Goal: Book appointment/travel/reservation

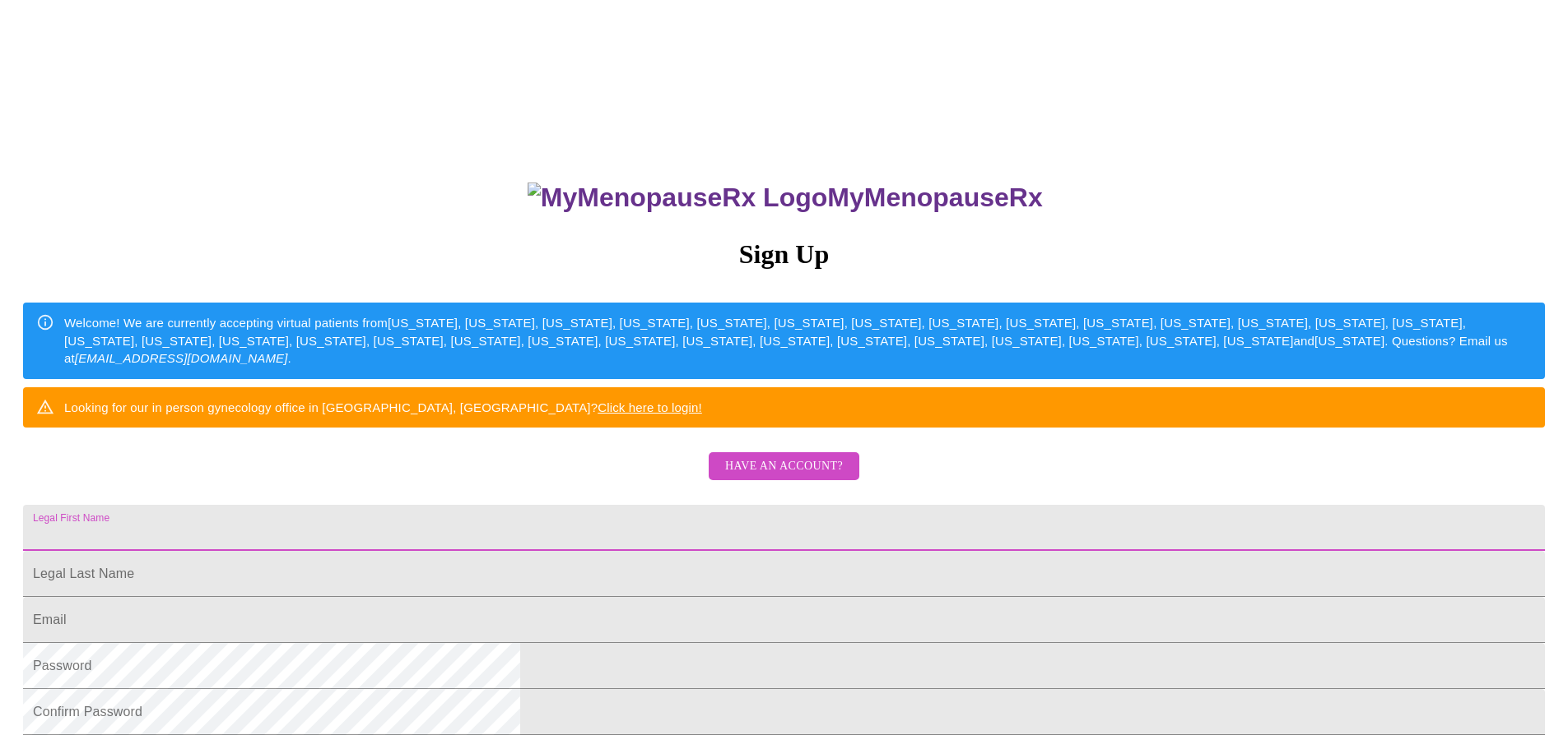
click at [628, 551] on input "Legal First Name" at bounding box center [784, 528] width 1522 height 46
type input "Diettra"
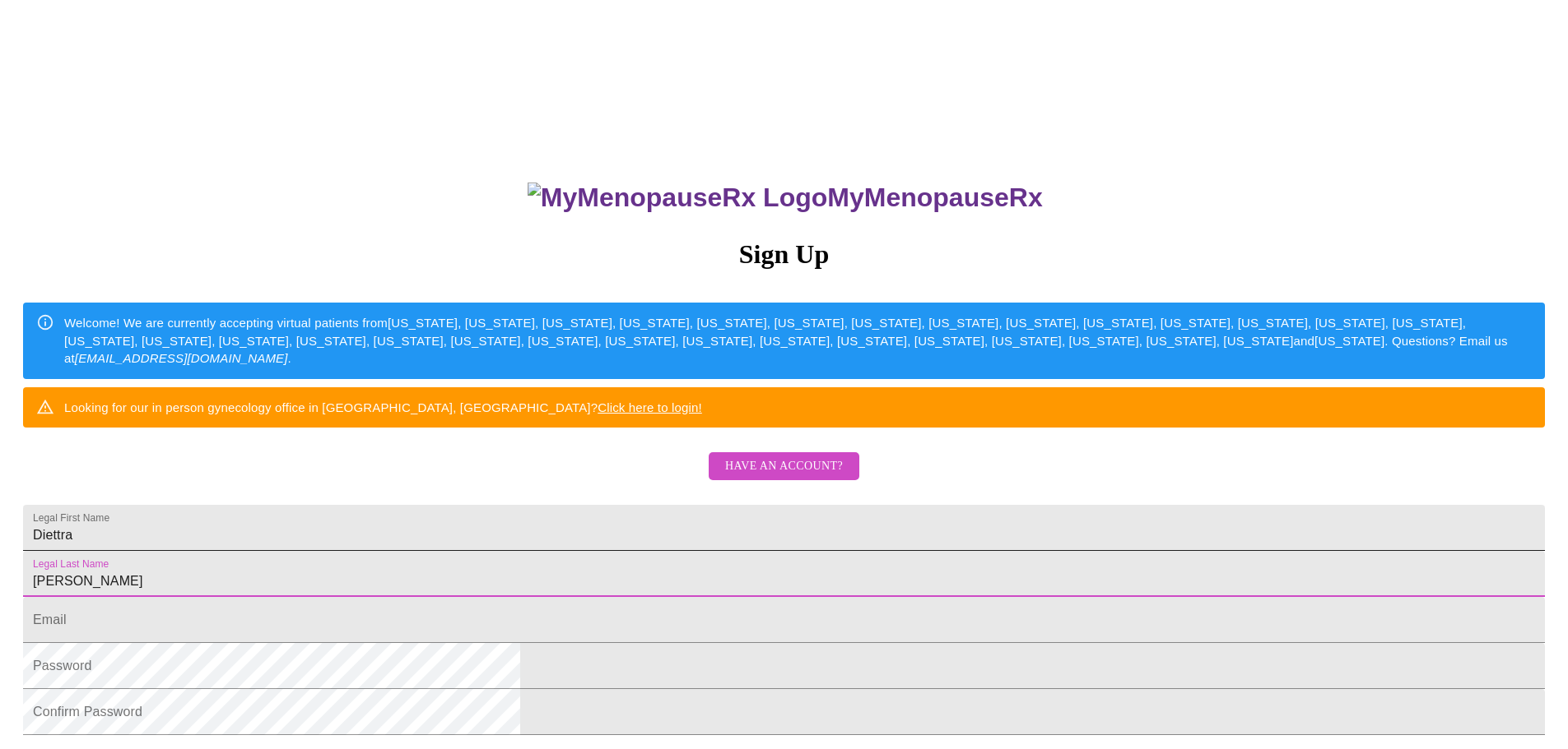
type input "[PERSON_NAME]"
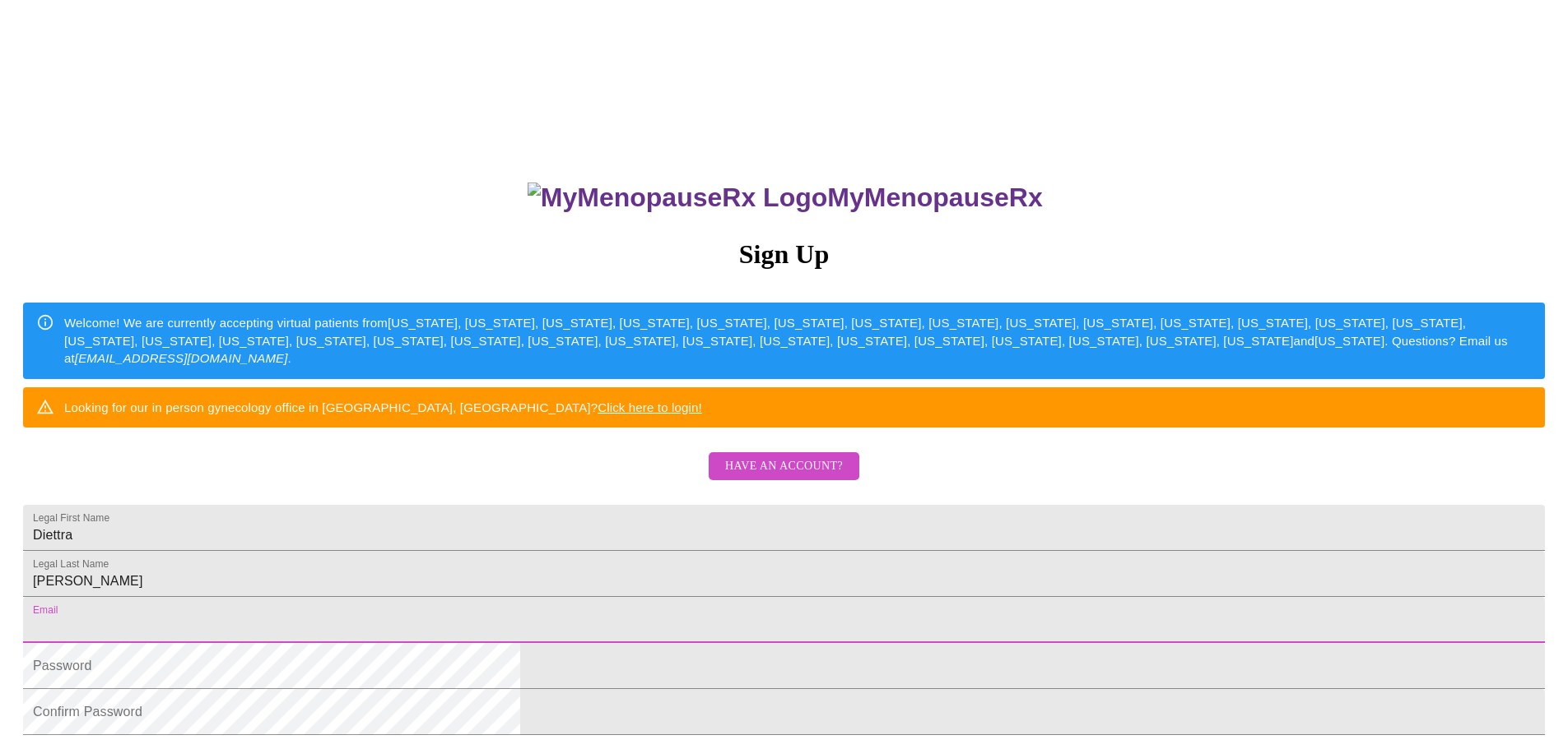
click at [573, 643] on input "Legal First Name" at bounding box center [784, 620] width 1522 height 46
type input "[EMAIL_ADDRESS][DOMAIN_NAME]"
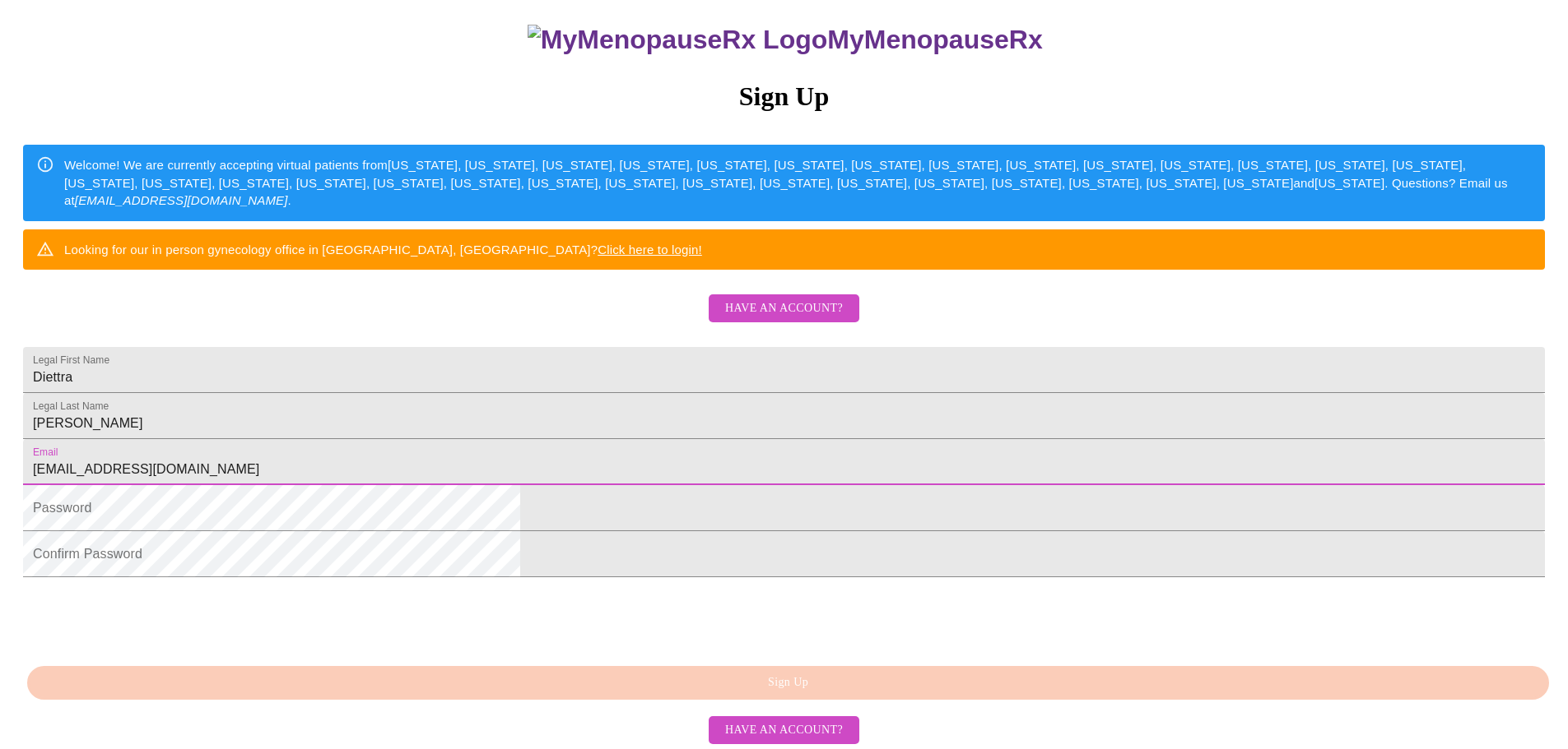
scroll to position [164, 0]
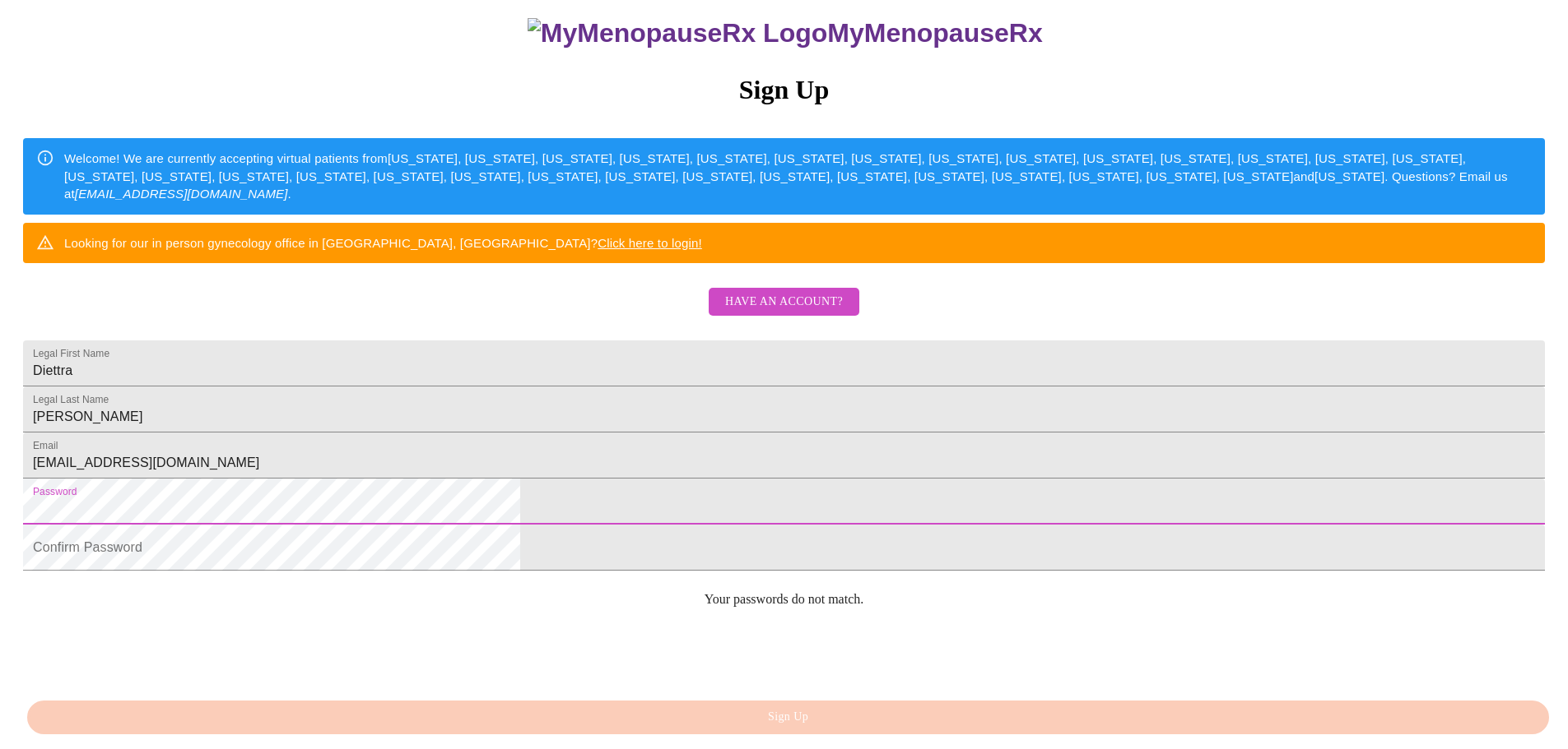
click at [495, 579] on div "MyMenopauseRx Sign Up Welcome! We are currently accepting virtual patients from…" at bounding box center [783, 291] width 1555 height 899
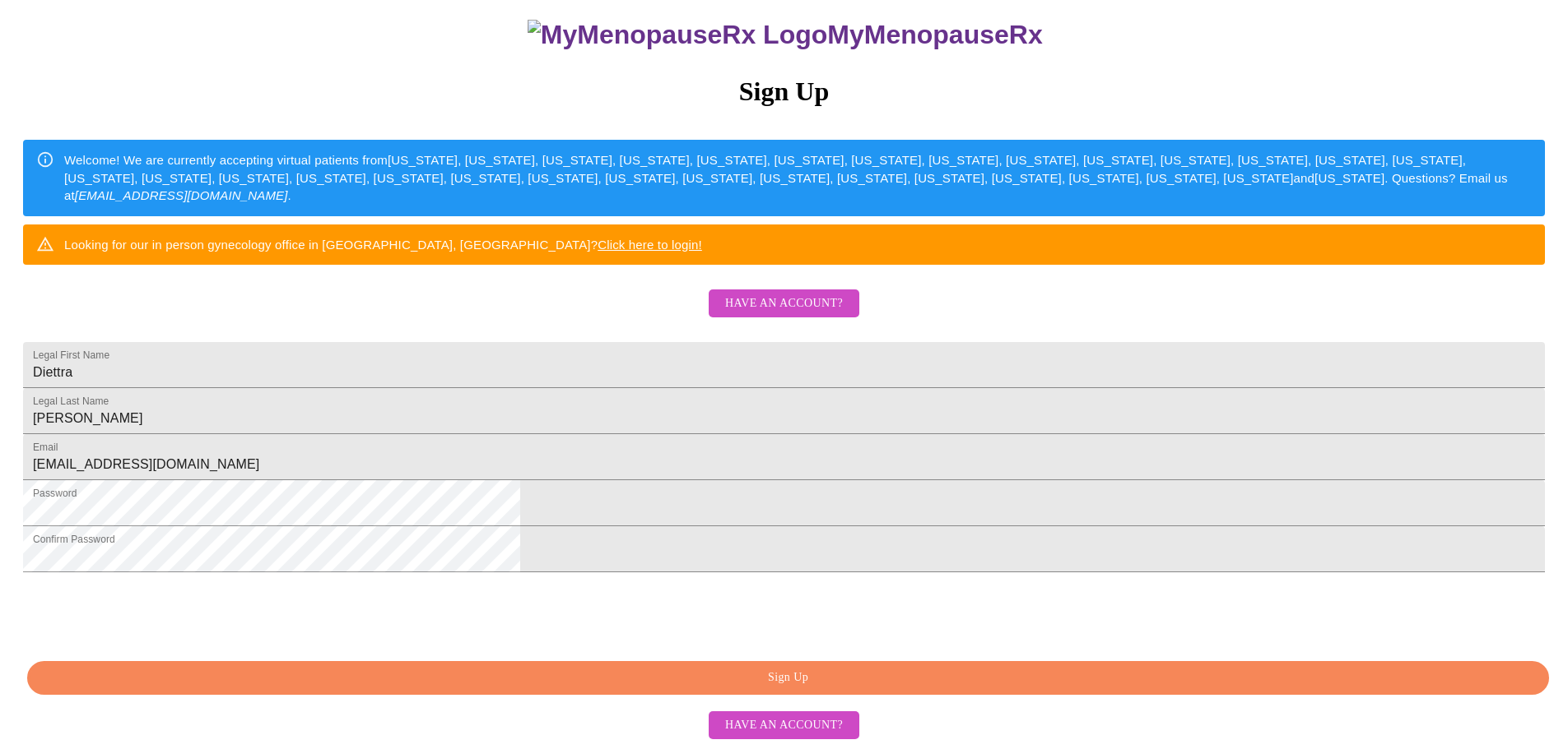
scroll to position [288, 0]
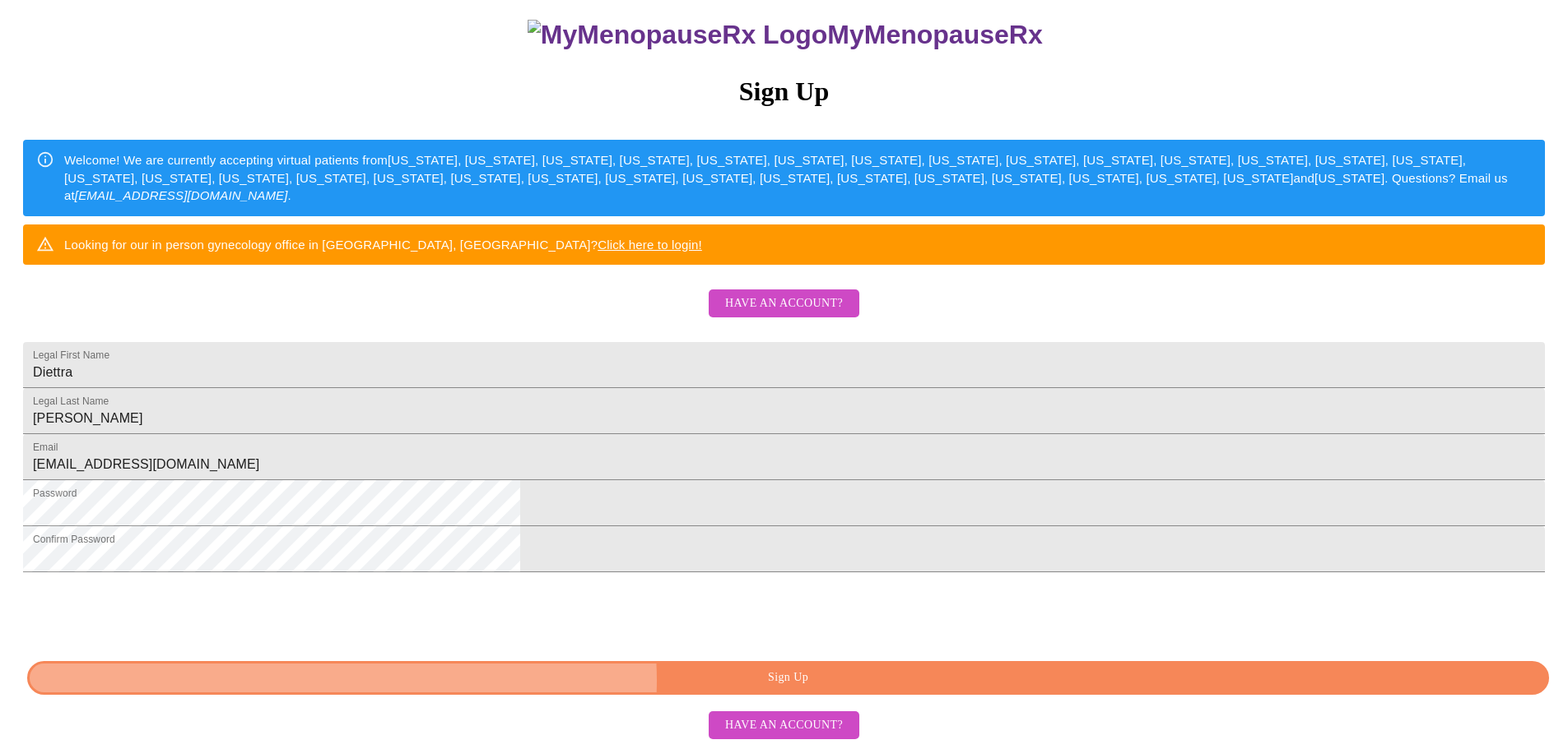
click at [855, 682] on span "Sign Up" at bounding box center [788, 678] width 1484 height 20
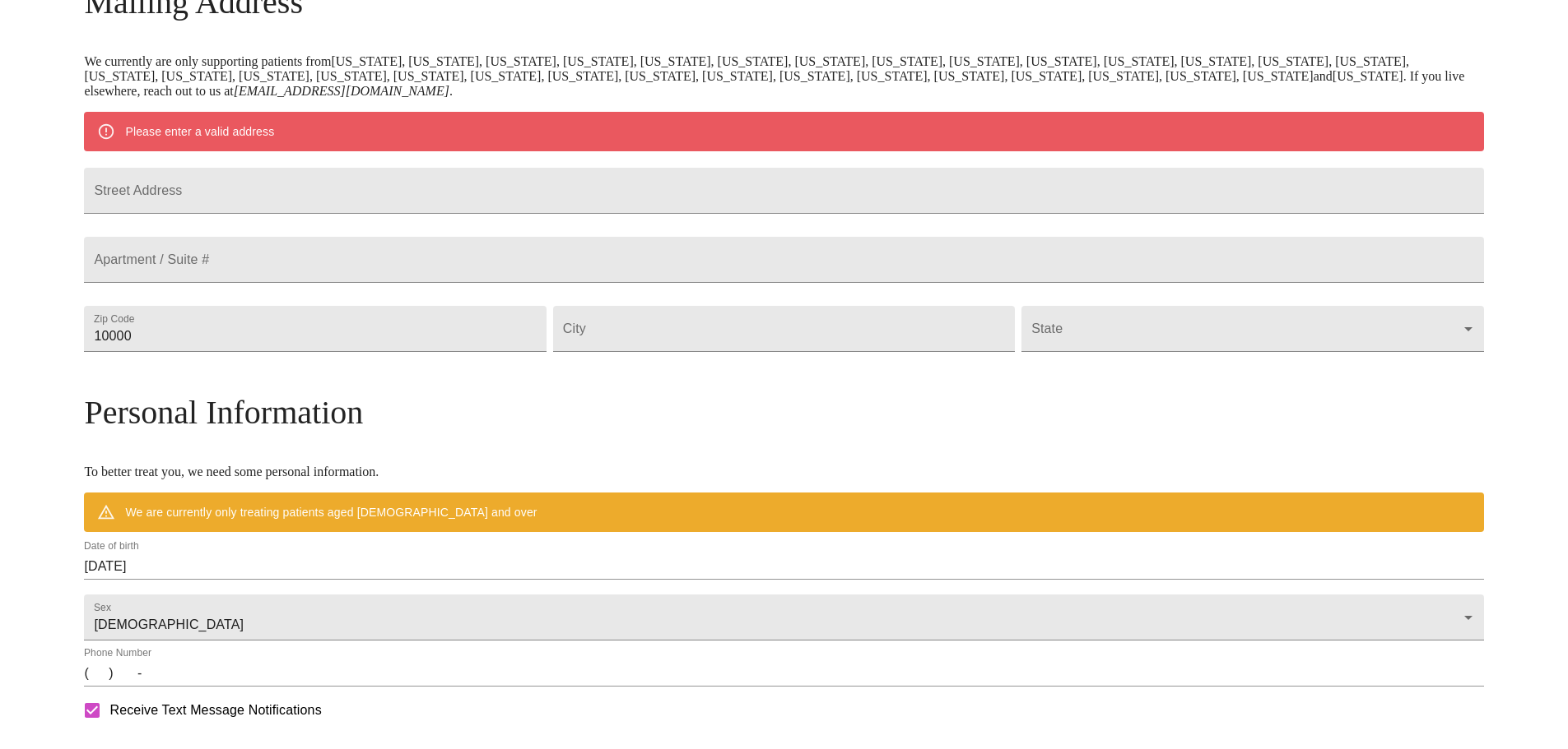
scroll to position [225, 0]
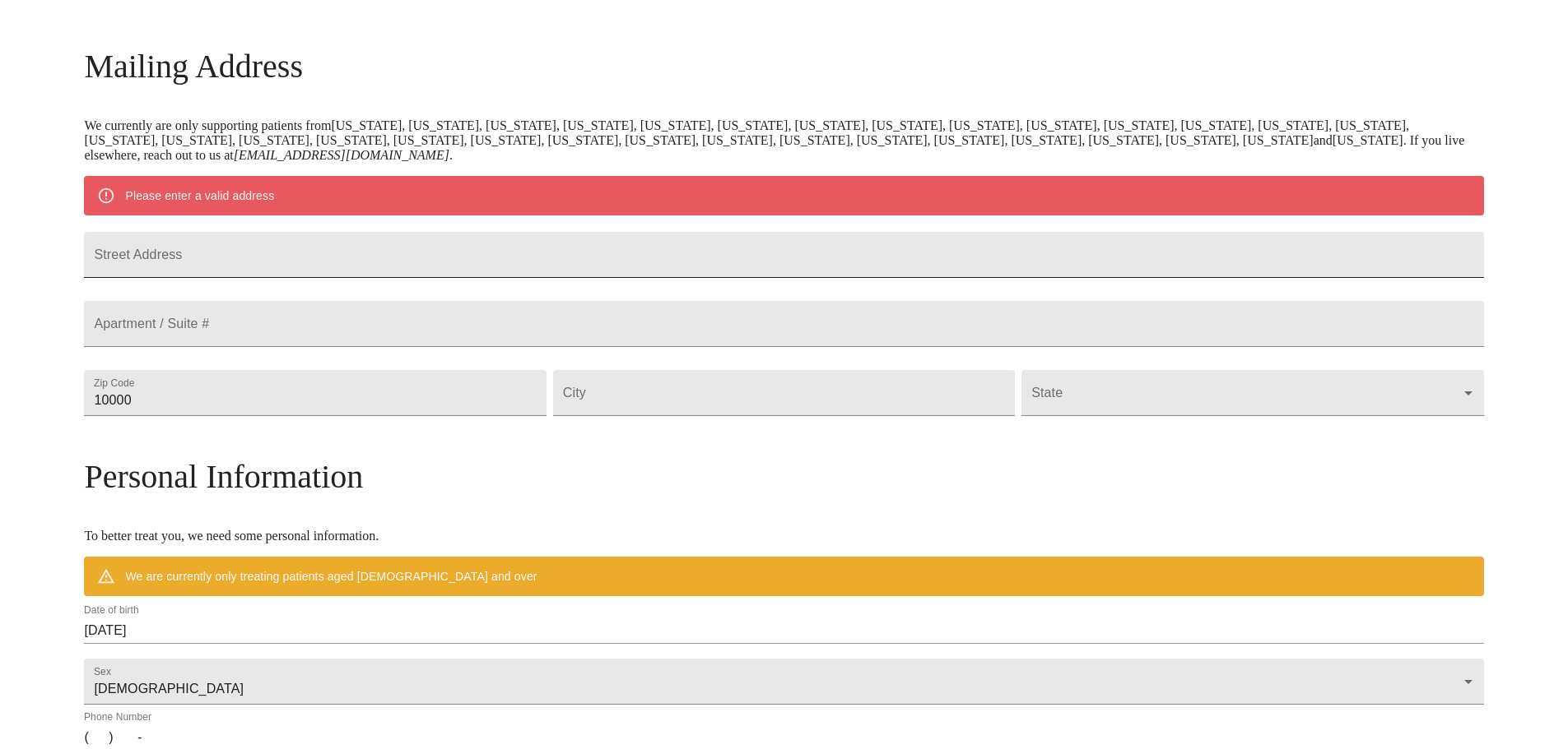
click at [344, 257] on input "Street Address" at bounding box center [784, 255] width 1399 height 46
type input "1498 River Haven Dr"
type input "30045"
type input "[GEOGRAPHIC_DATA]"
click at [1295, 429] on body "MyMenopauseRx Welcome to MyMenopauseRx Since it's your first time here, you'll …" at bounding box center [783, 422] width 1555 height 1282
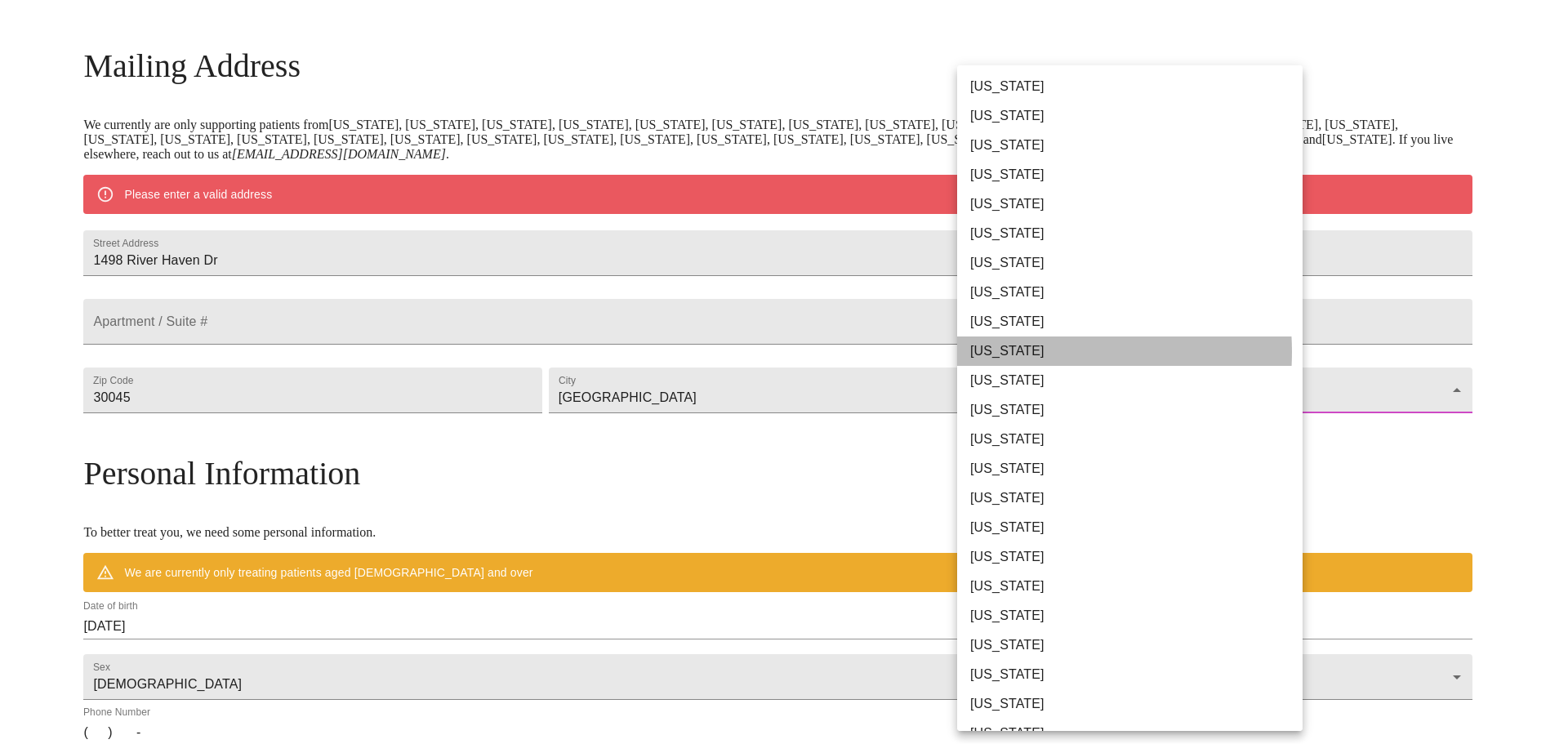
click at [1015, 352] on li "[US_STATE]" at bounding box center [1136, 351] width 358 height 29
type input "[US_STATE]"
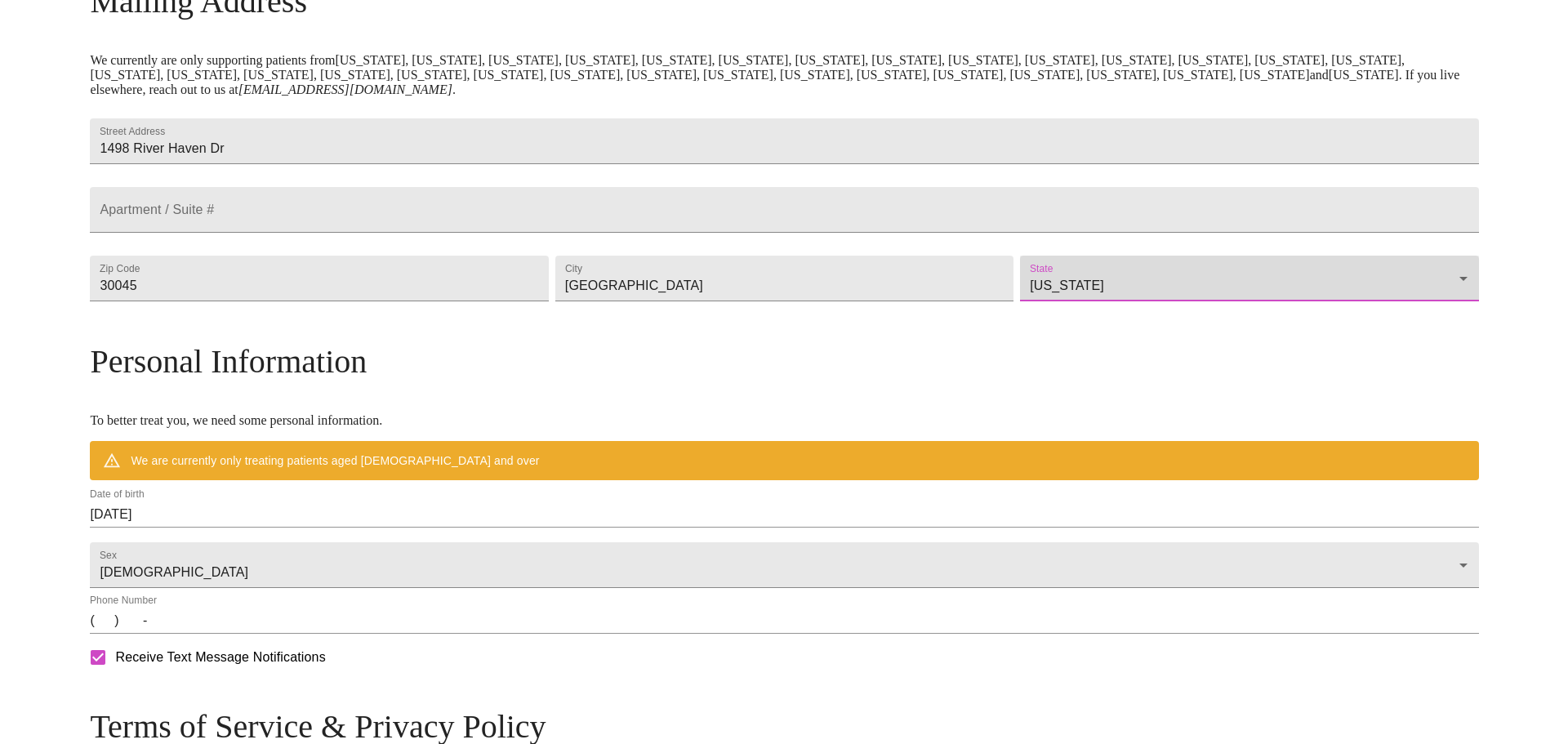
scroll to position [386, 0]
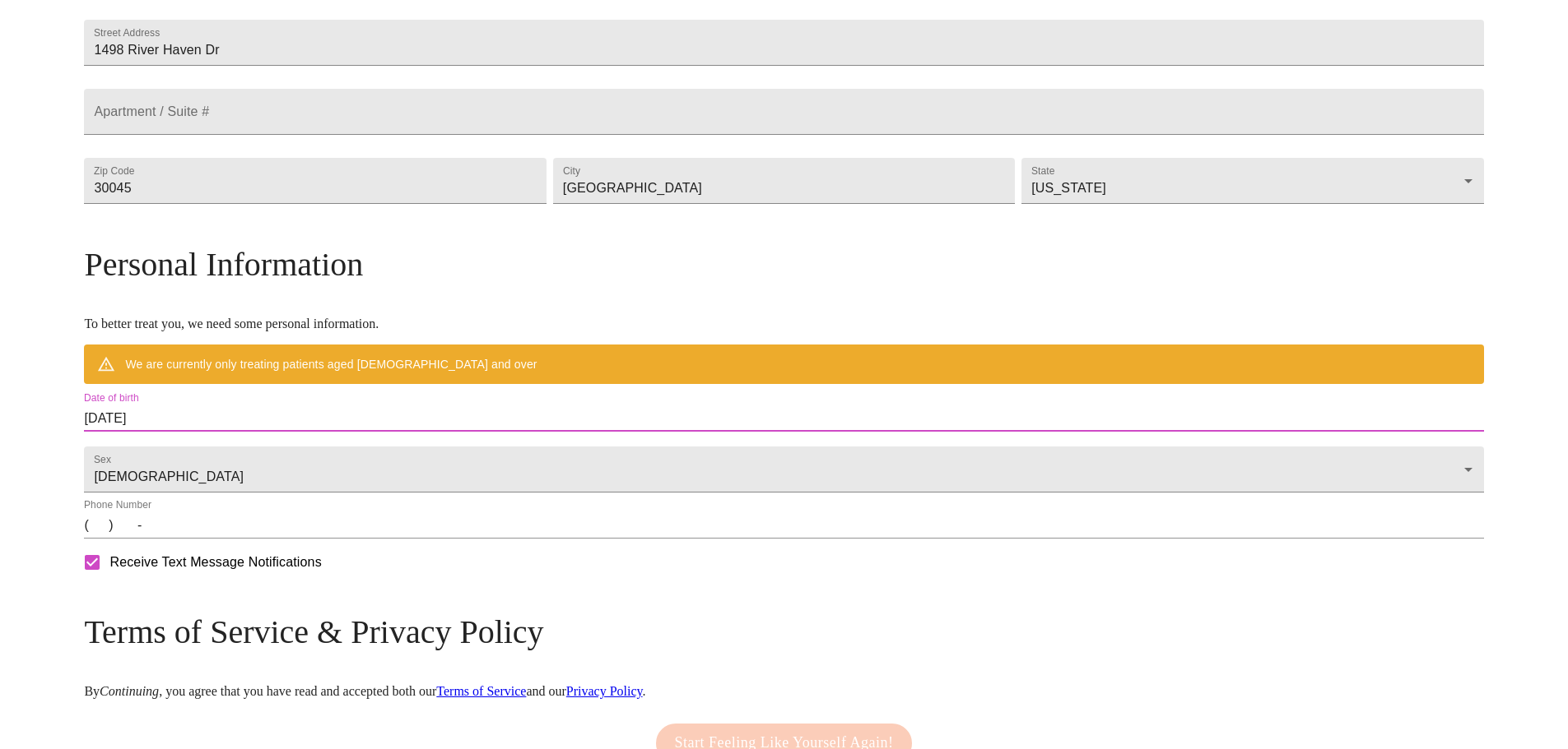
drag, startPoint x: 333, startPoint y: 454, endPoint x: 219, endPoint y: 455, distance: 114.0
click at [219, 455] on div "MyMenopauseRx Welcome to MyMenopauseRx Since it's your first time here, you'll …" at bounding box center [784, 234] width 1399 height 1234
click at [290, 432] on input "[DATE]" at bounding box center [784, 419] width 1399 height 27
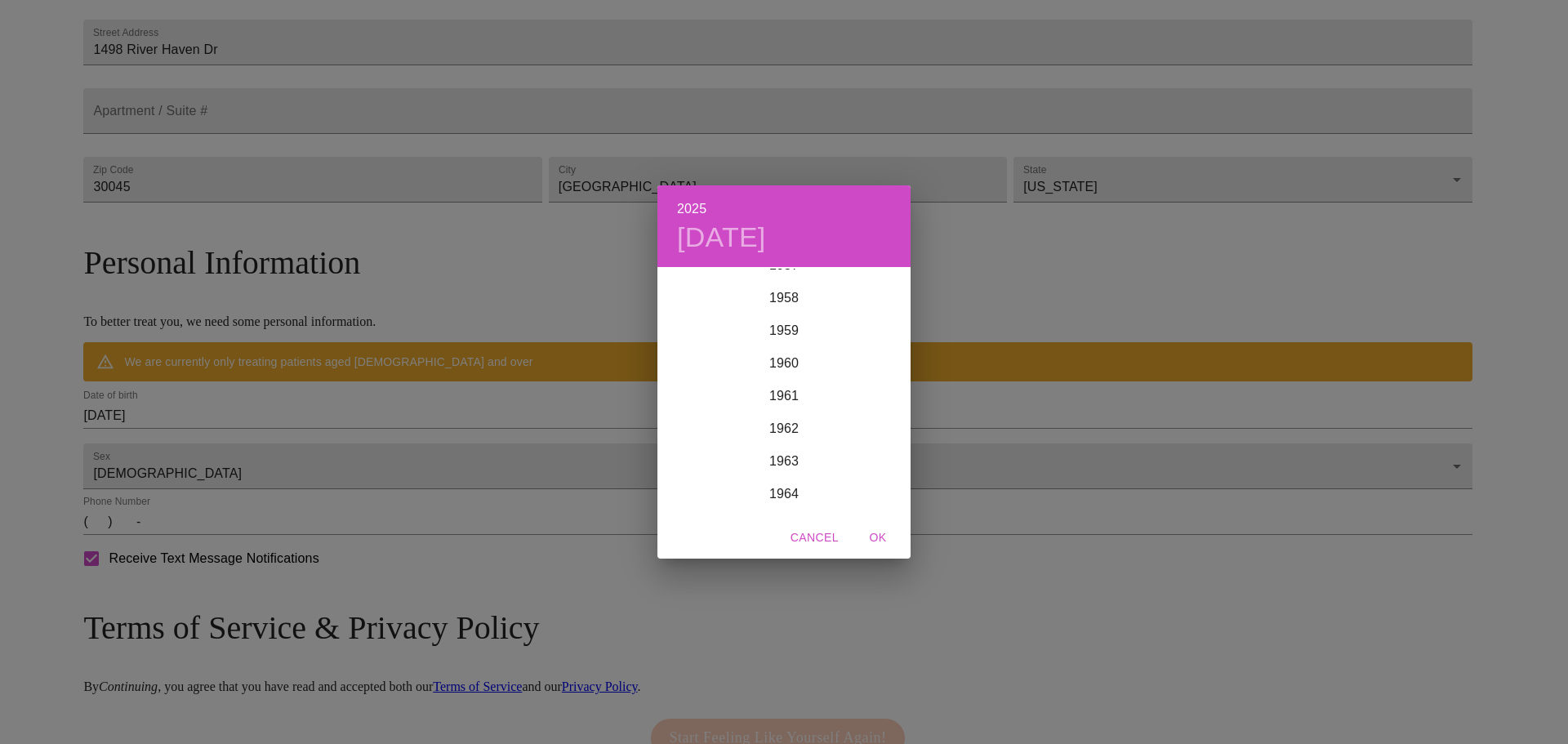
scroll to position [2094, 0]
click at [814, 316] on div "1964" at bounding box center [784, 314] width 253 height 33
click at [868, 532] on span "OK" at bounding box center [878, 538] width 39 height 20
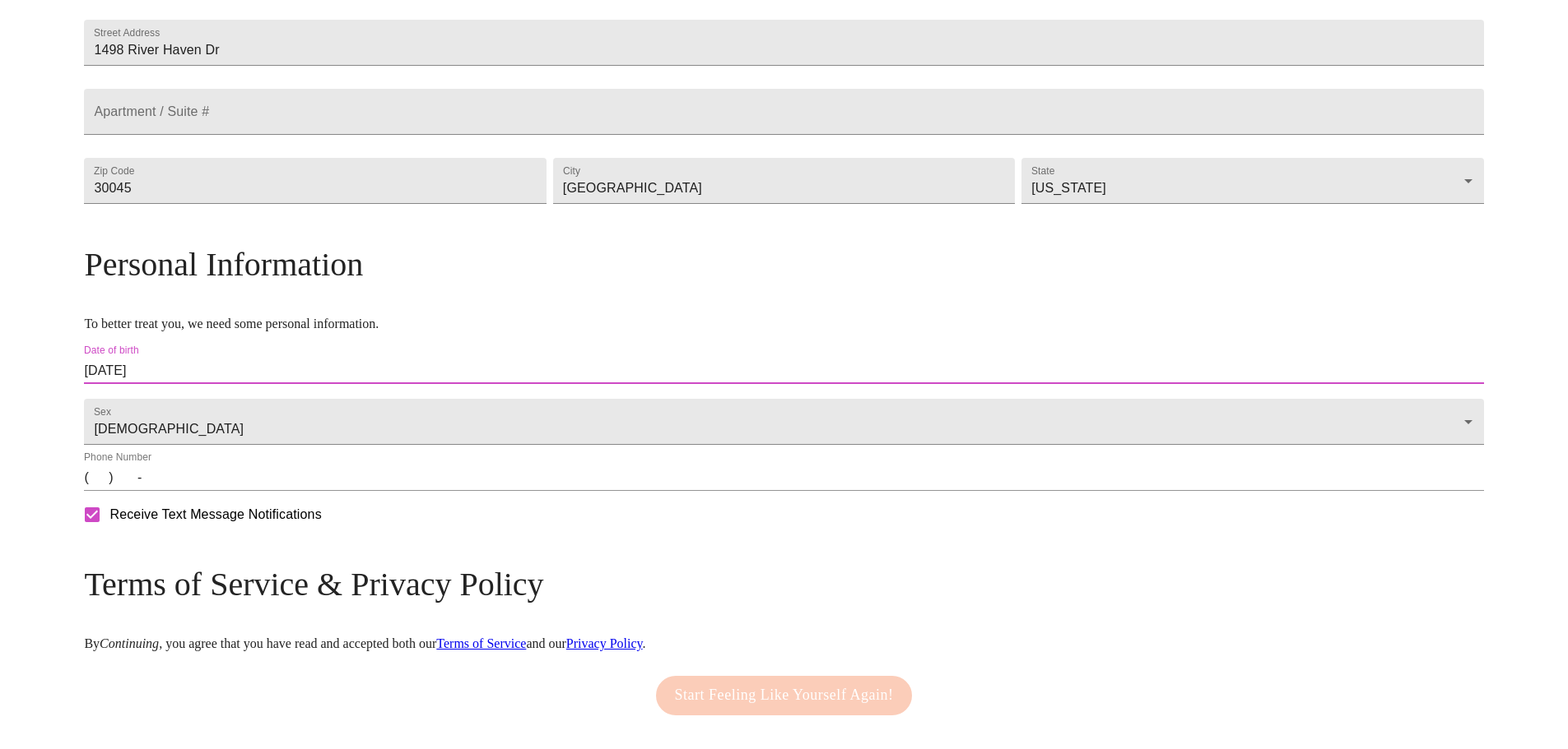
drag, startPoint x: 290, startPoint y: 405, endPoint x: 276, endPoint y: 402, distance: 14.3
click at [276, 384] on input "[DATE]" at bounding box center [784, 371] width 1399 height 27
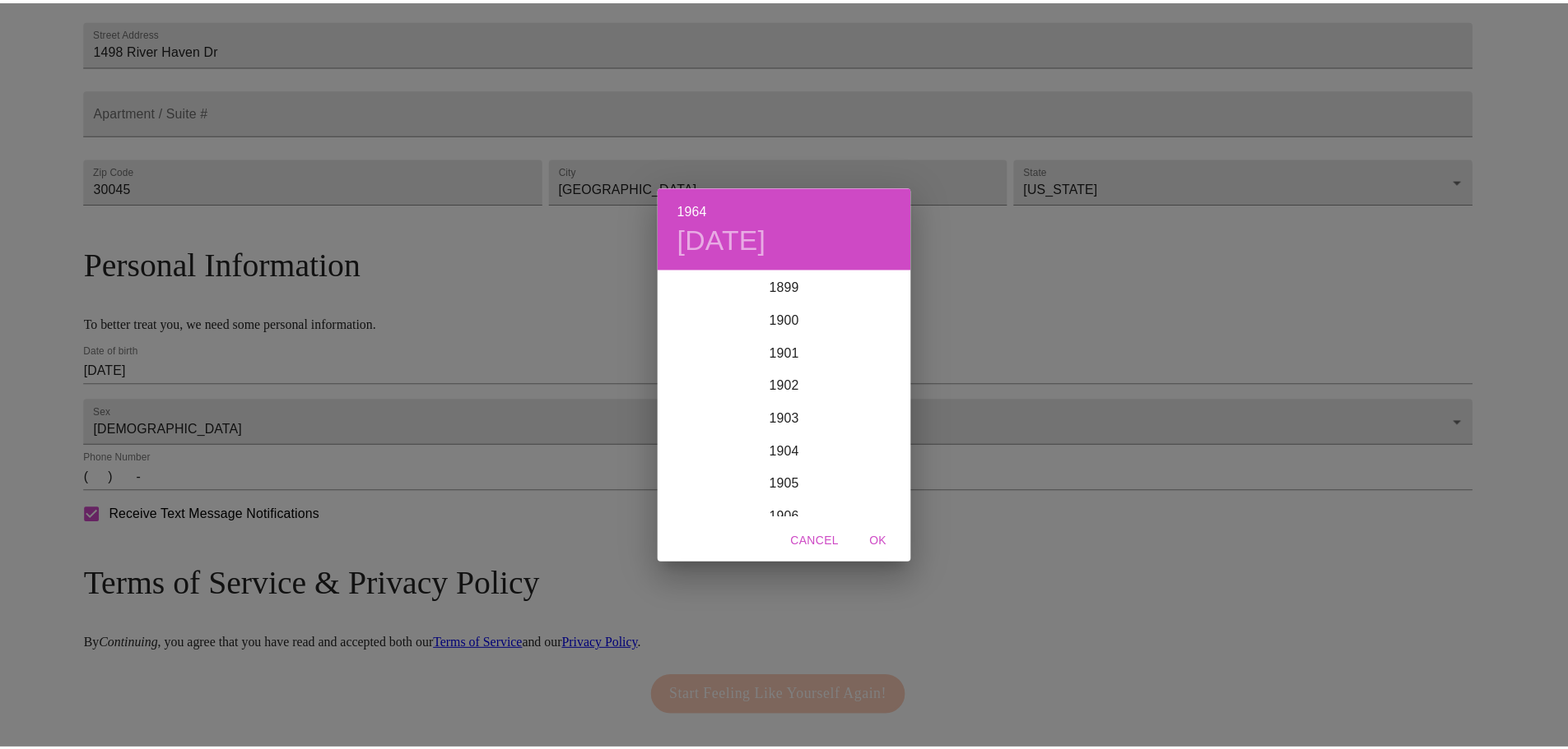
scroll to position [2039, 0]
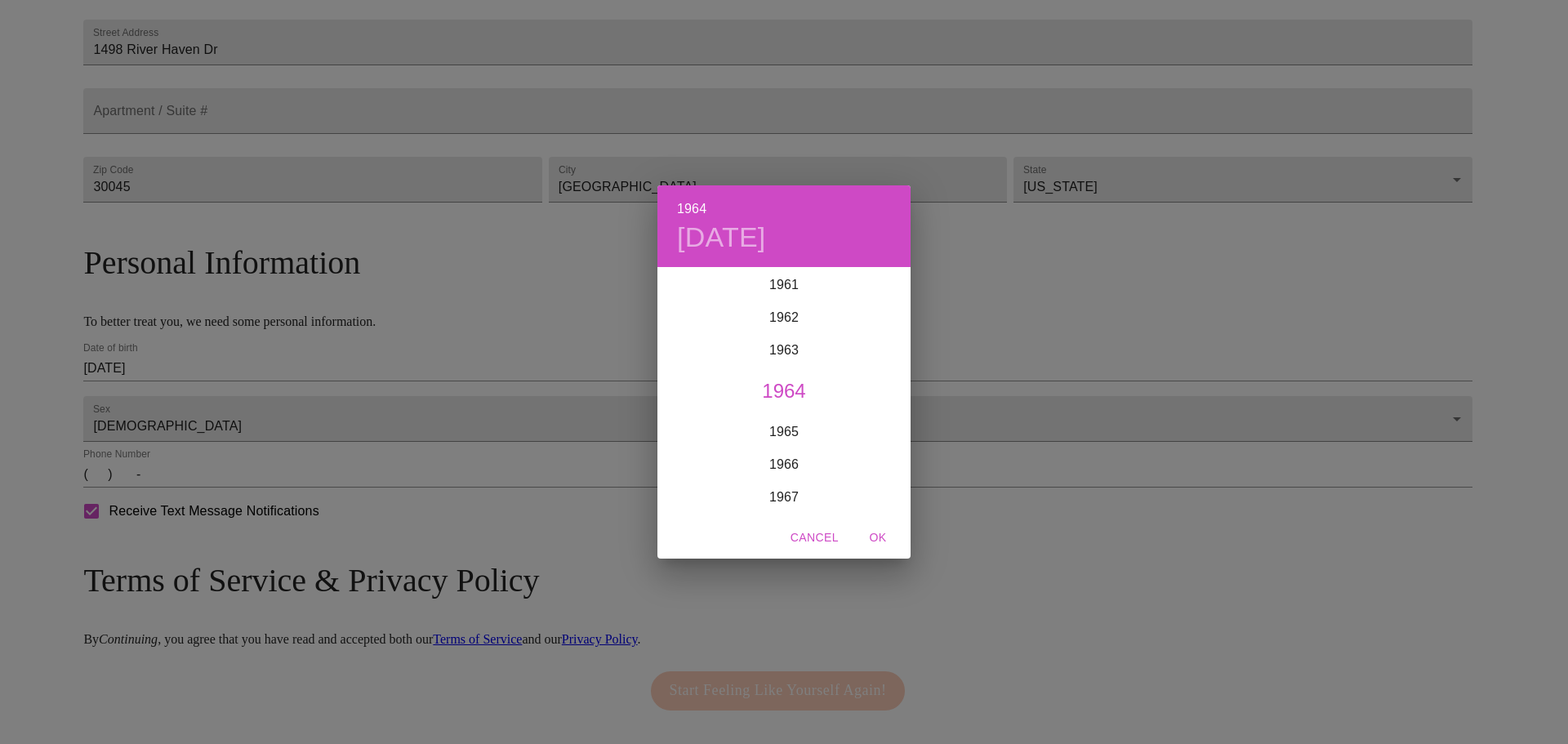
click at [279, 402] on div "1964 [DATE] 1900 1901 1902 1903 1904 1905 1906 1907 1908 1909 1910 1911 1912 19…" at bounding box center [784, 372] width 1568 height 744
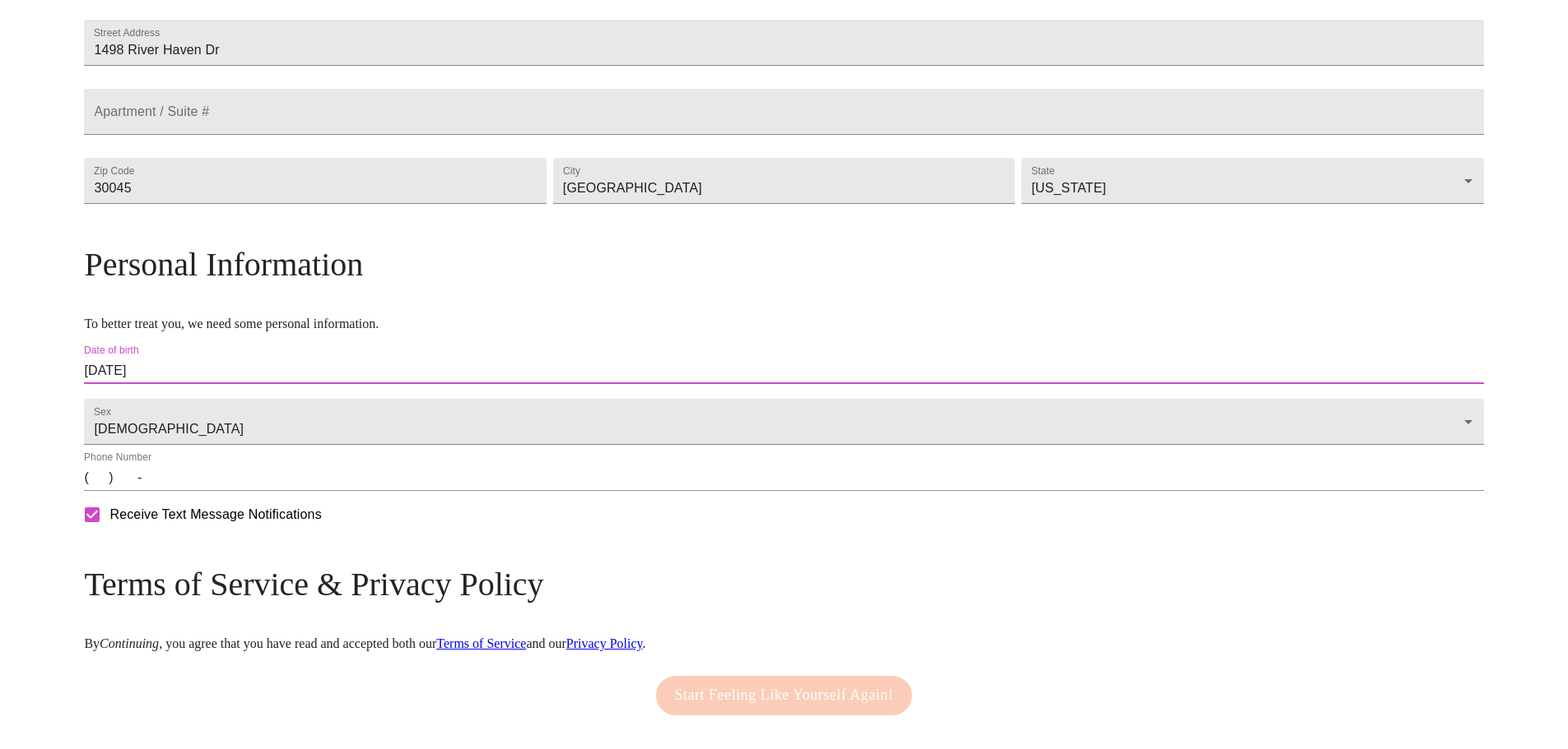
drag, startPoint x: 368, startPoint y: 392, endPoint x: 160, endPoint y: 397, distance: 208.1
click at [162, 397] on div "MyMenopauseRx Welcome to MyMenopauseRx Since it's your first time here, you'll …" at bounding box center [784, 210] width 1399 height 1187
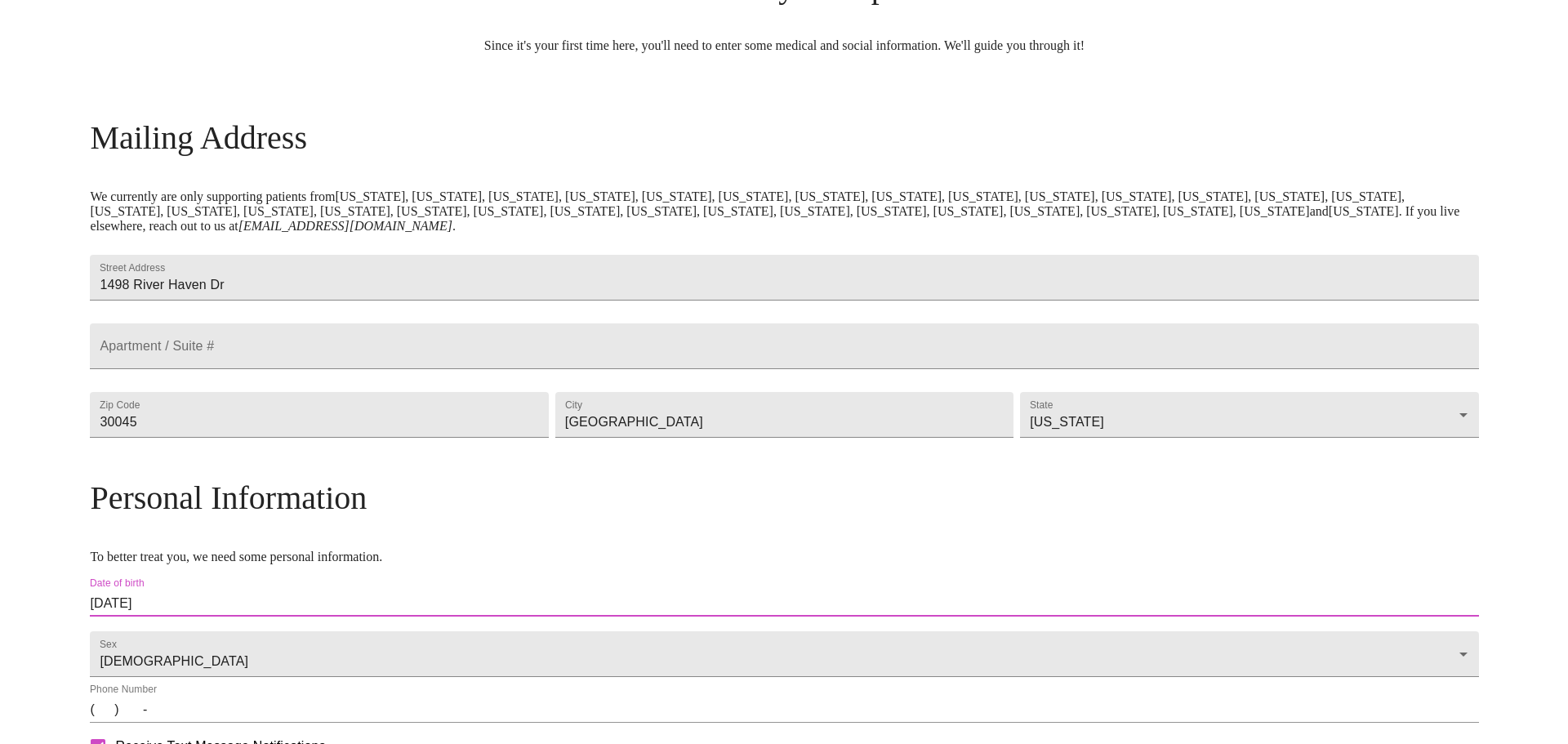
scroll to position [327, 0]
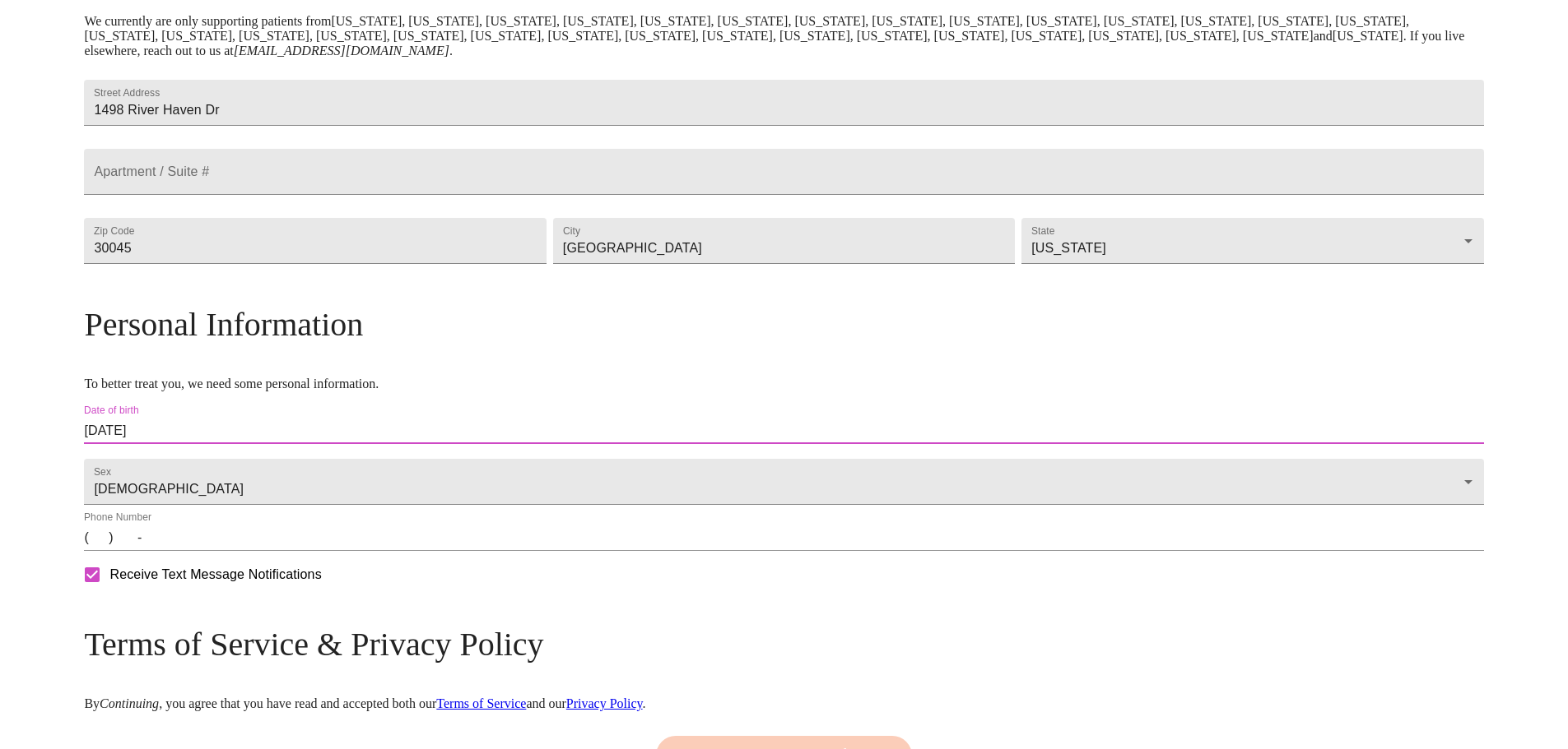
click at [300, 434] on div "Personal Information To better treat you, we need some personal information. Da…" at bounding box center [784, 450] width 1399 height 290
drag, startPoint x: 254, startPoint y: 468, endPoint x: 392, endPoint y: 469, distance: 138.0
click at [392, 444] on input "[DATE]" at bounding box center [784, 431] width 1399 height 27
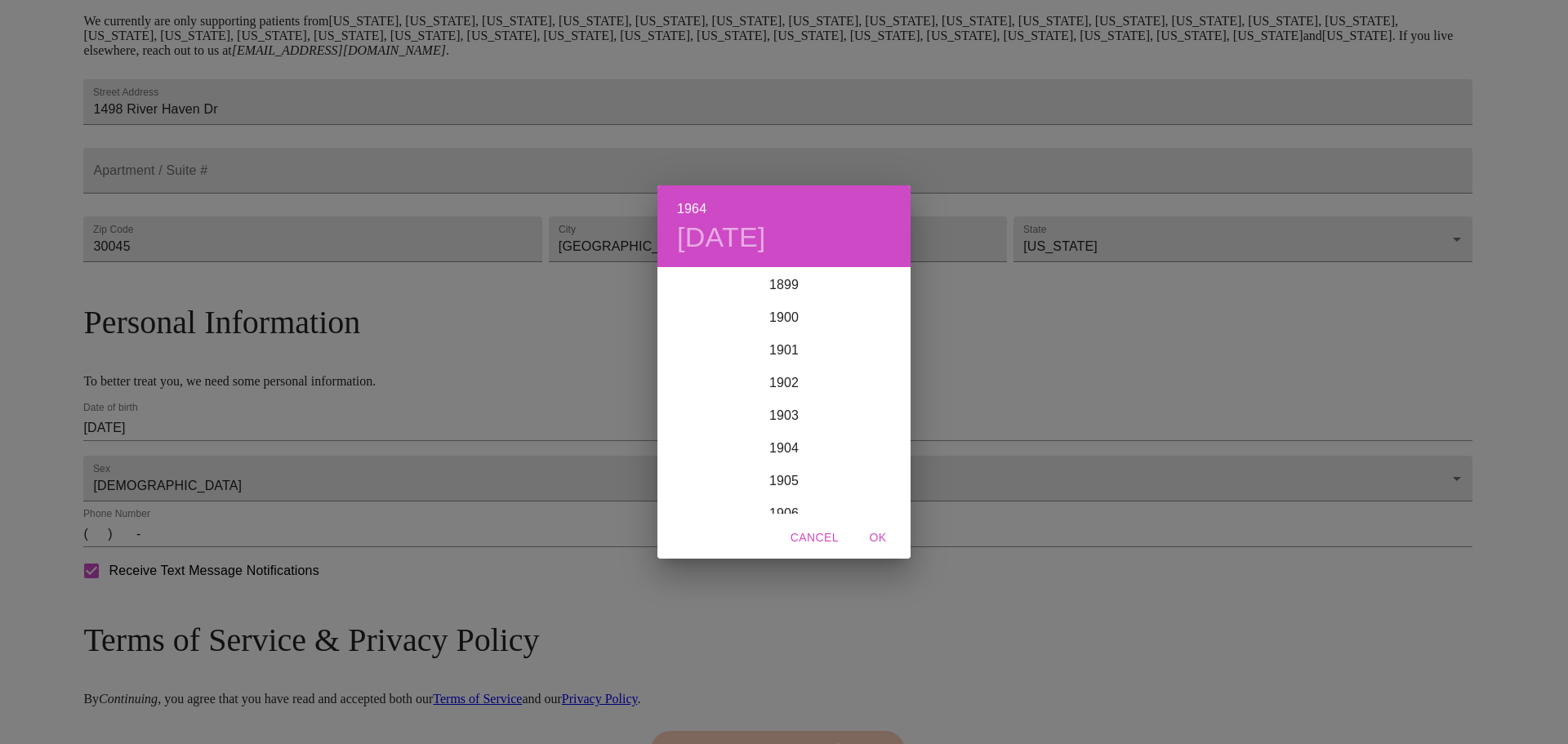
scroll to position [2026, 0]
click at [876, 529] on span "OK" at bounding box center [878, 538] width 39 height 20
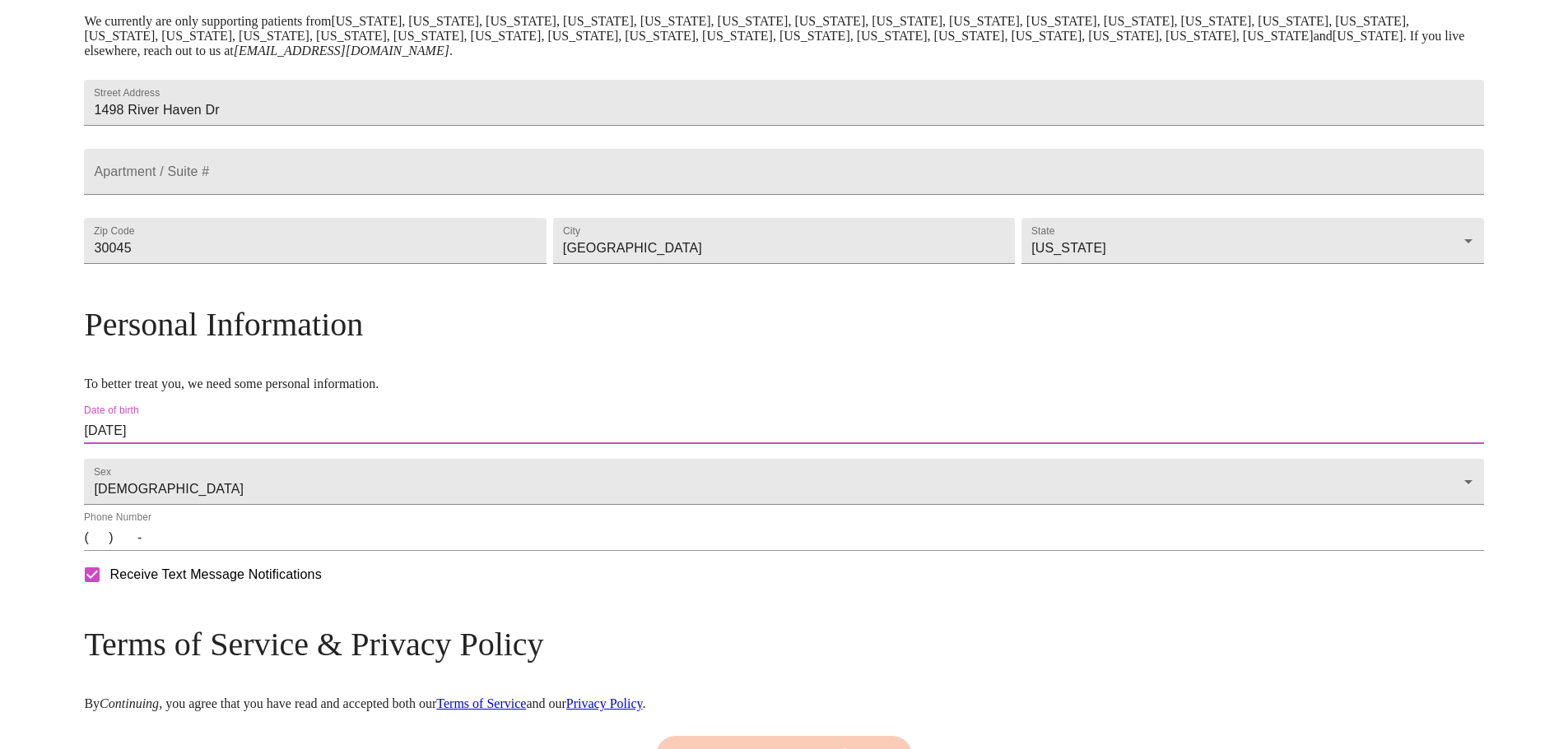
click at [273, 444] on input "[DATE]" at bounding box center [784, 431] width 1399 height 27
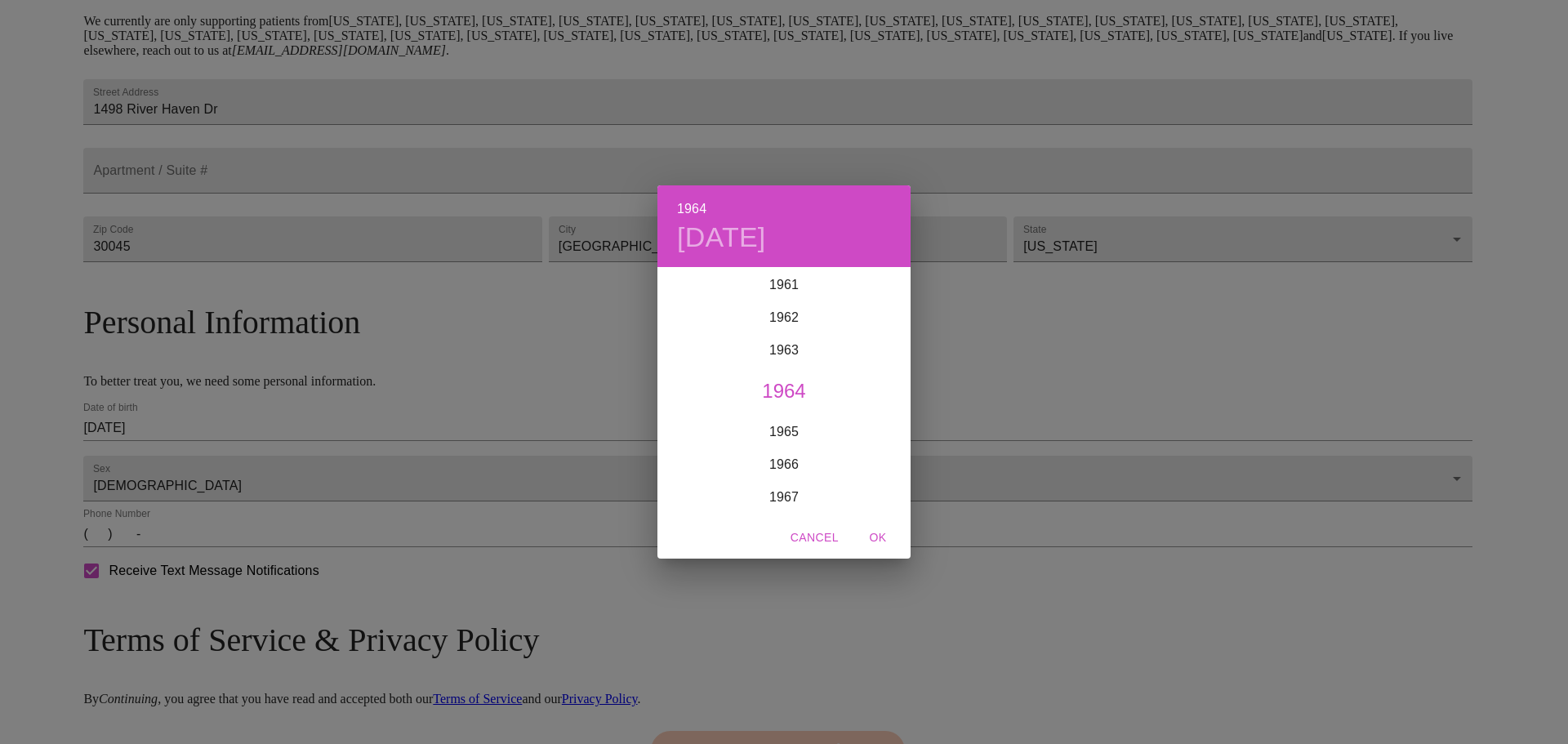
click at [276, 465] on div "1964 [DATE] 1900 1901 1902 1903 1904 1905 1906 1907 1908 1909 1910 1911 1912 19…" at bounding box center [784, 372] width 1568 height 744
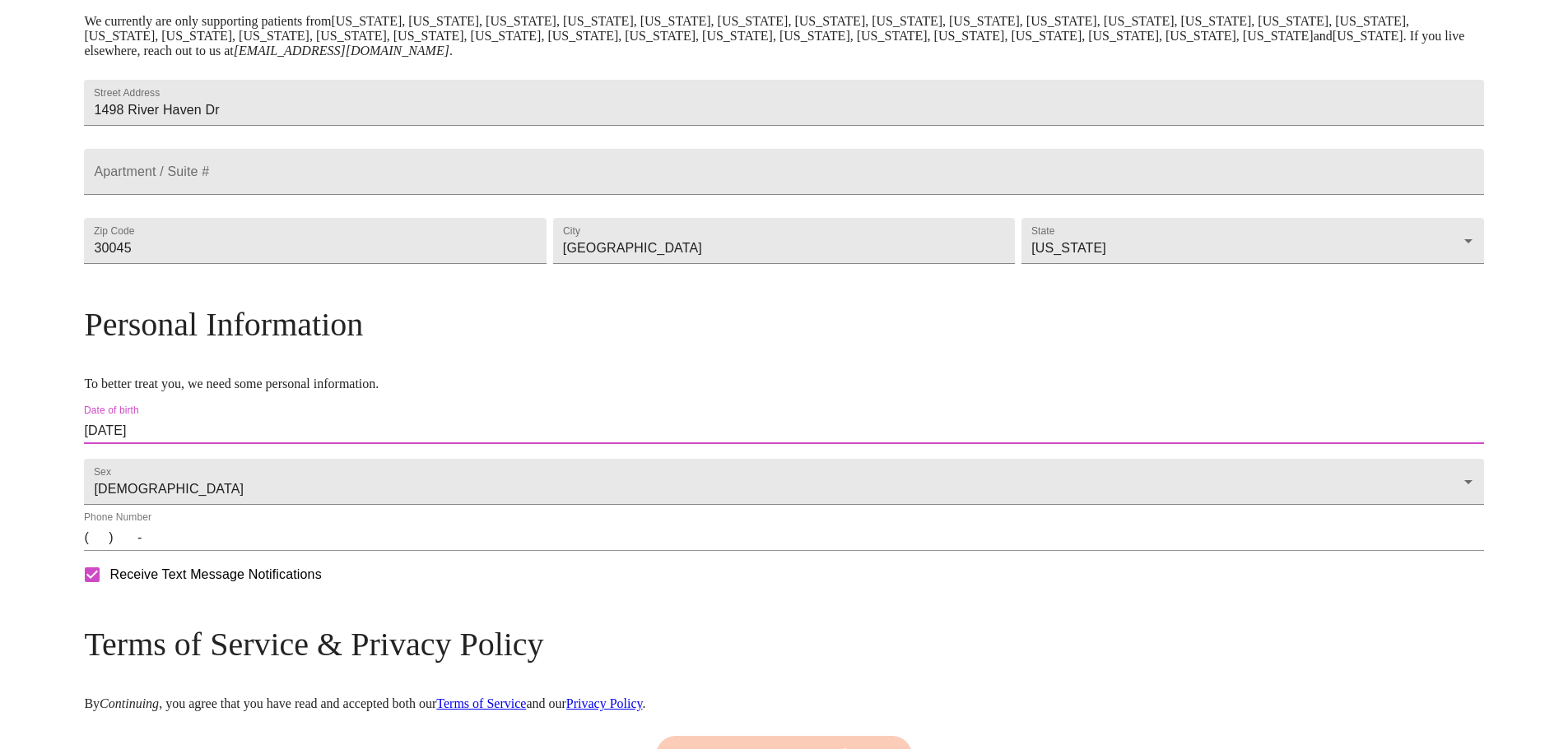
click at [277, 444] on input "[DATE]" at bounding box center [784, 431] width 1399 height 27
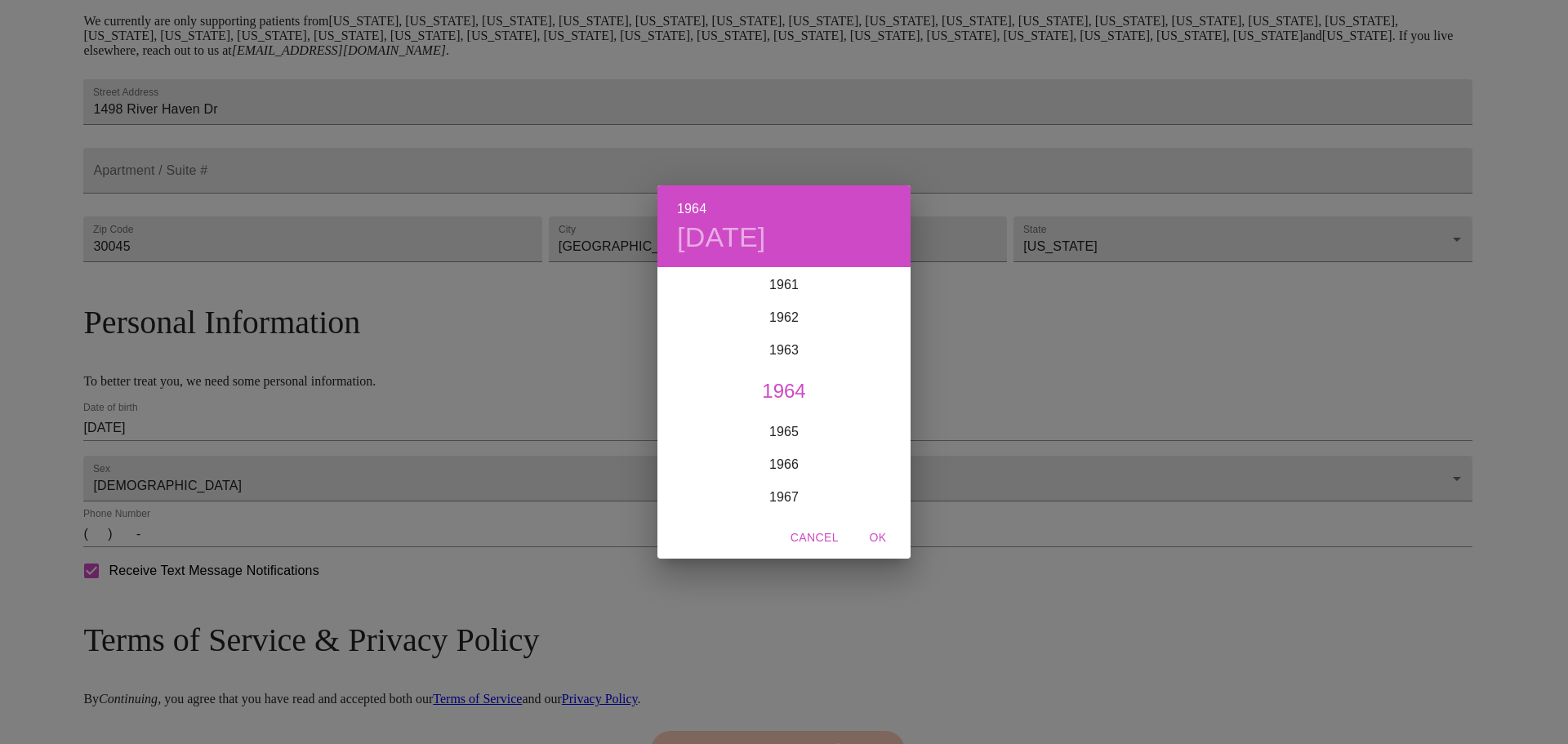
click at [257, 465] on div "1964 [DATE] 1900 1901 1902 1903 1904 1905 1906 1907 1908 1909 1910 1911 1912 19…" at bounding box center [784, 372] width 1568 height 744
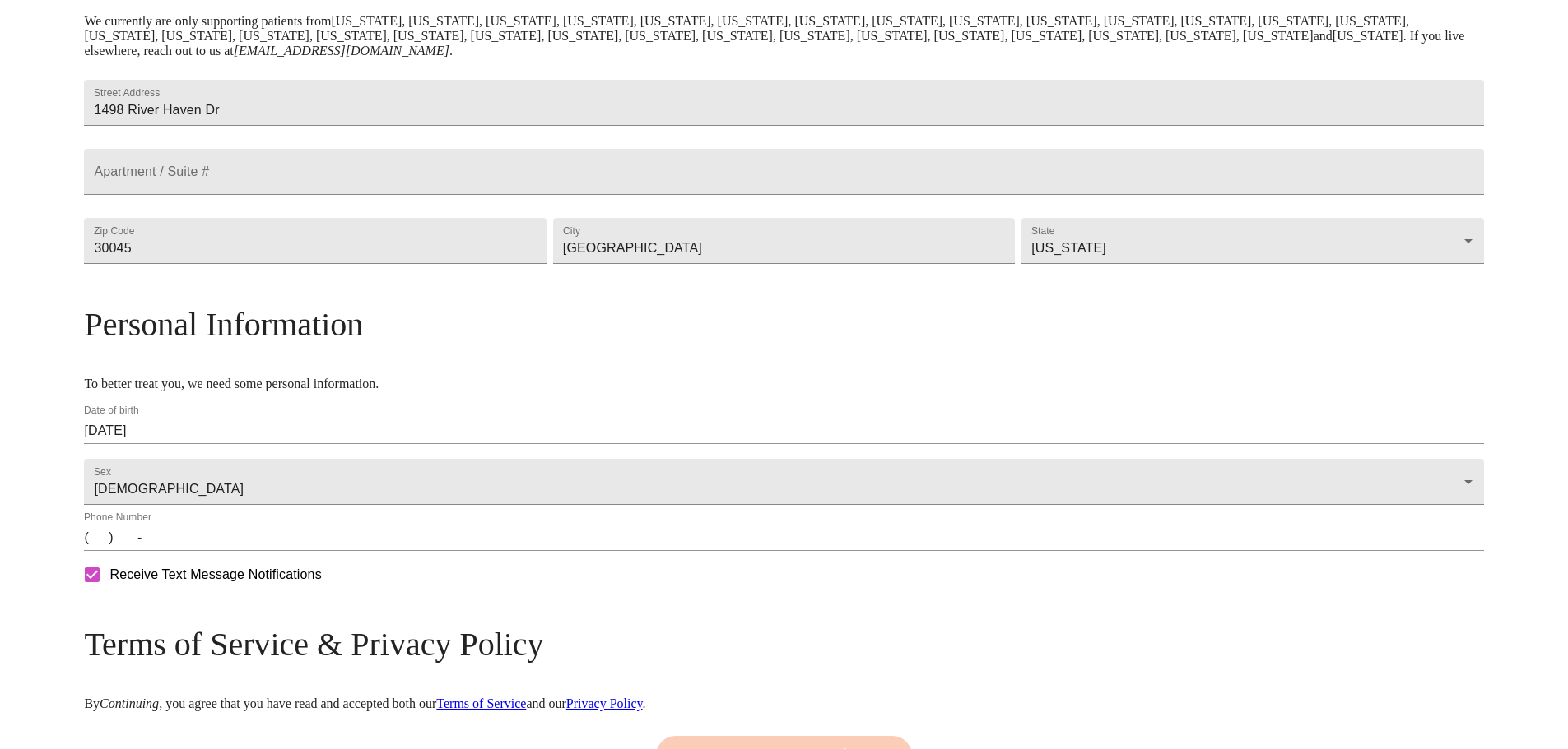
click at [253, 447] on div "Date of birth [DEMOGRAPHIC_DATA]" at bounding box center [783, 424] width 1406 height 46
click at [264, 444] on input "[DATE]" at bounding box center [784, 431] width 1399 height 27
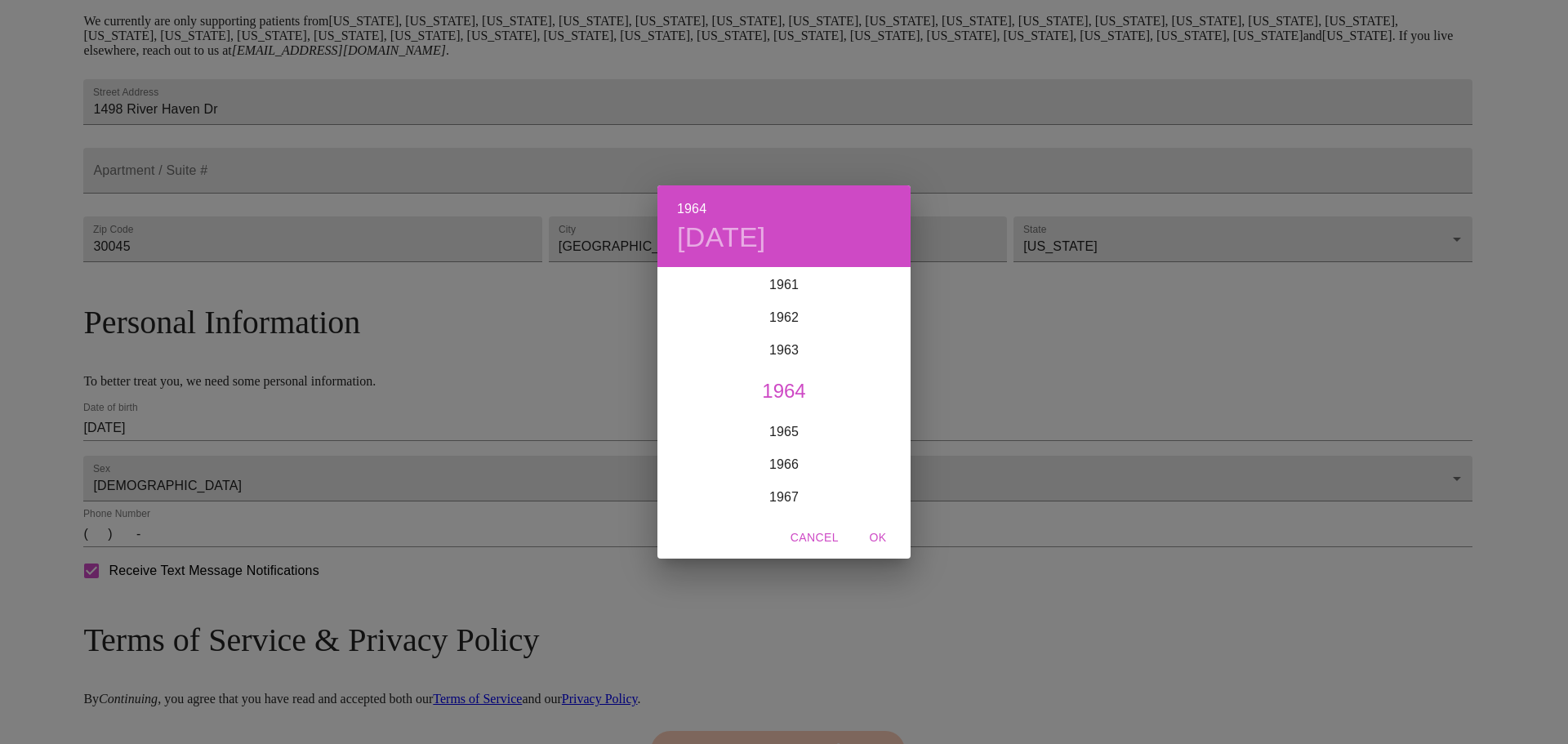
click at [262, 463] on div "1964 [DATE] 1900 1901 1902 1903 1904 1905 1906 1907 1908 1909 1910 1911 1912 19…" at bounding box center [784, 372] width 1568 height 744
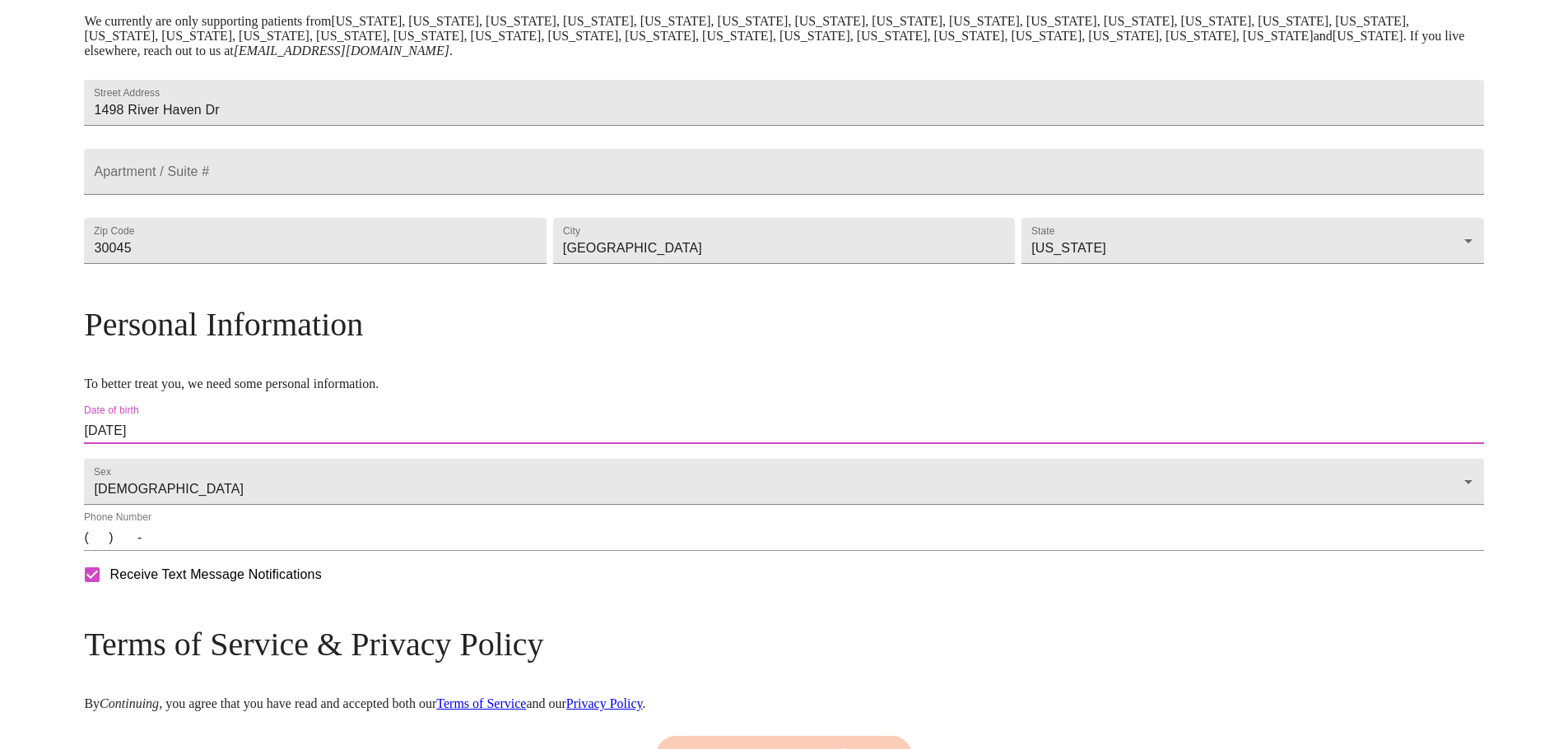
click at [264, 444] on input "[DATE]" at bounding box center [784, 431] width 1399 height 27
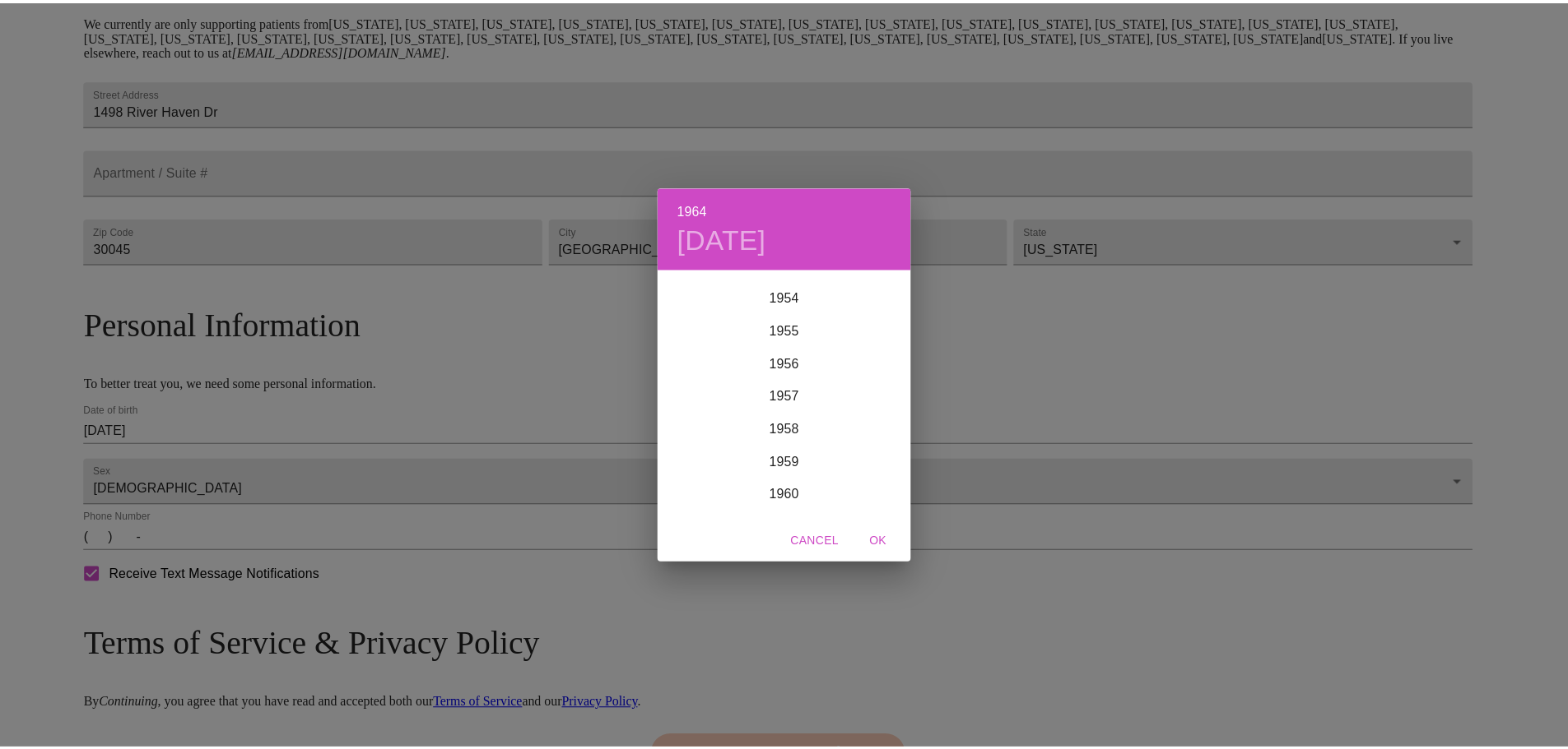
scroll to position [1793, 0]
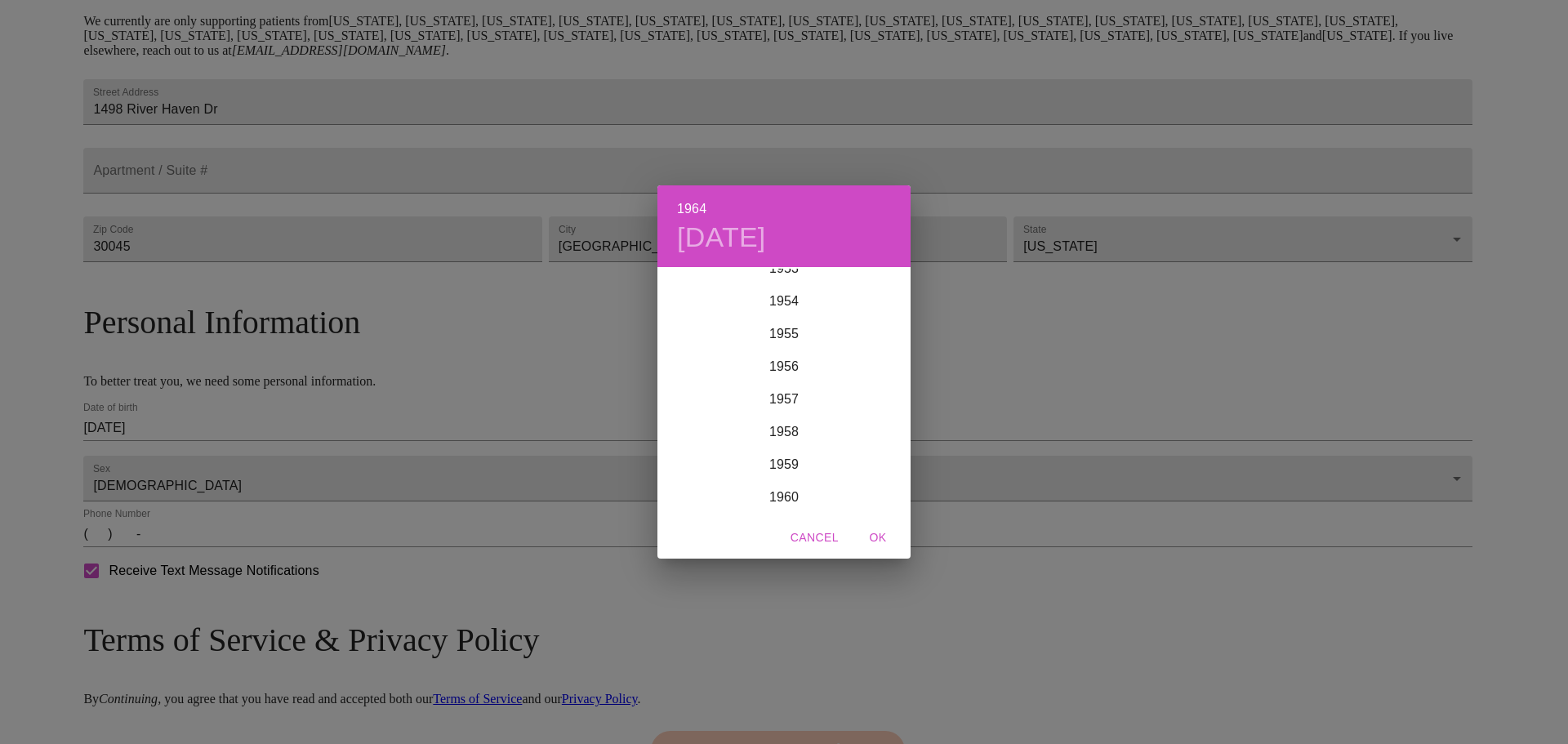
click at [695, 220] on h4 "[DATE]" at bounding box center [721, 237] width 89 height 34
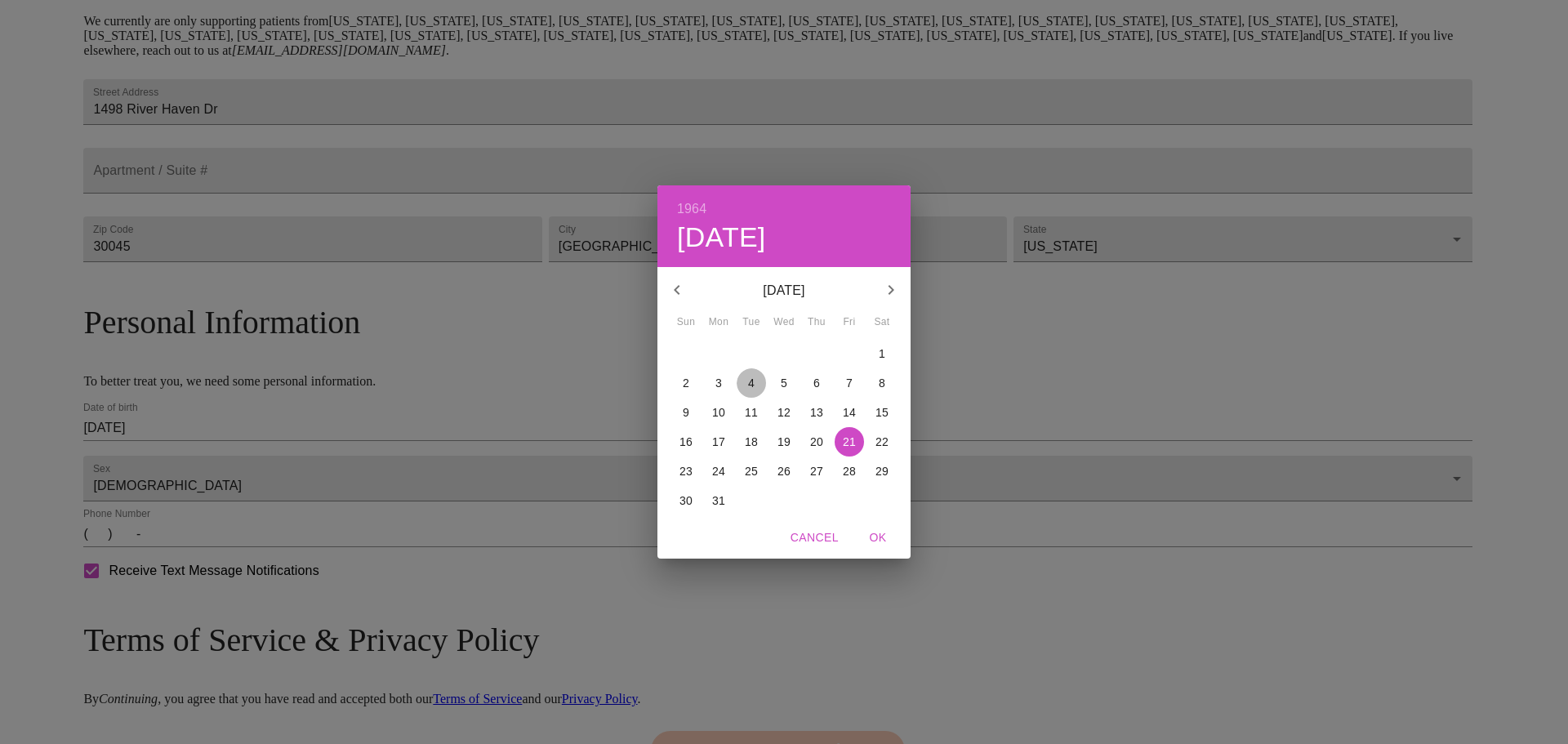
click at [745, 379] on span "4" at bounding box center [751, 383] width 29 height 17
click at [879, 532] on span "OK" at bounding box center [878, 538] width 39 height 20
type input "[DATE]"
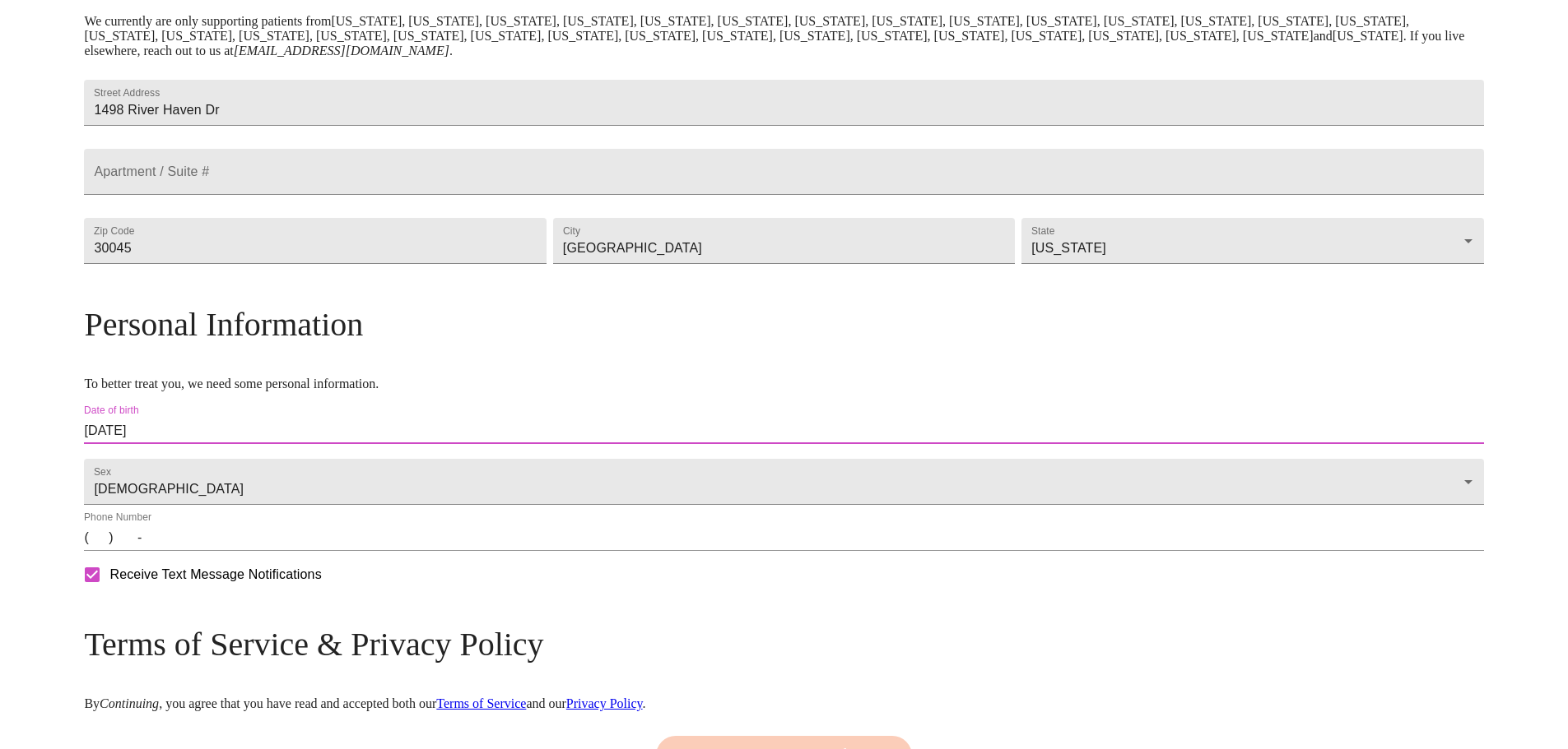
click at [274, 551] on input "(   )    -" at bounding box center [784, 538] width 1399 height 27
type input "[PHONE_NUMBER]"
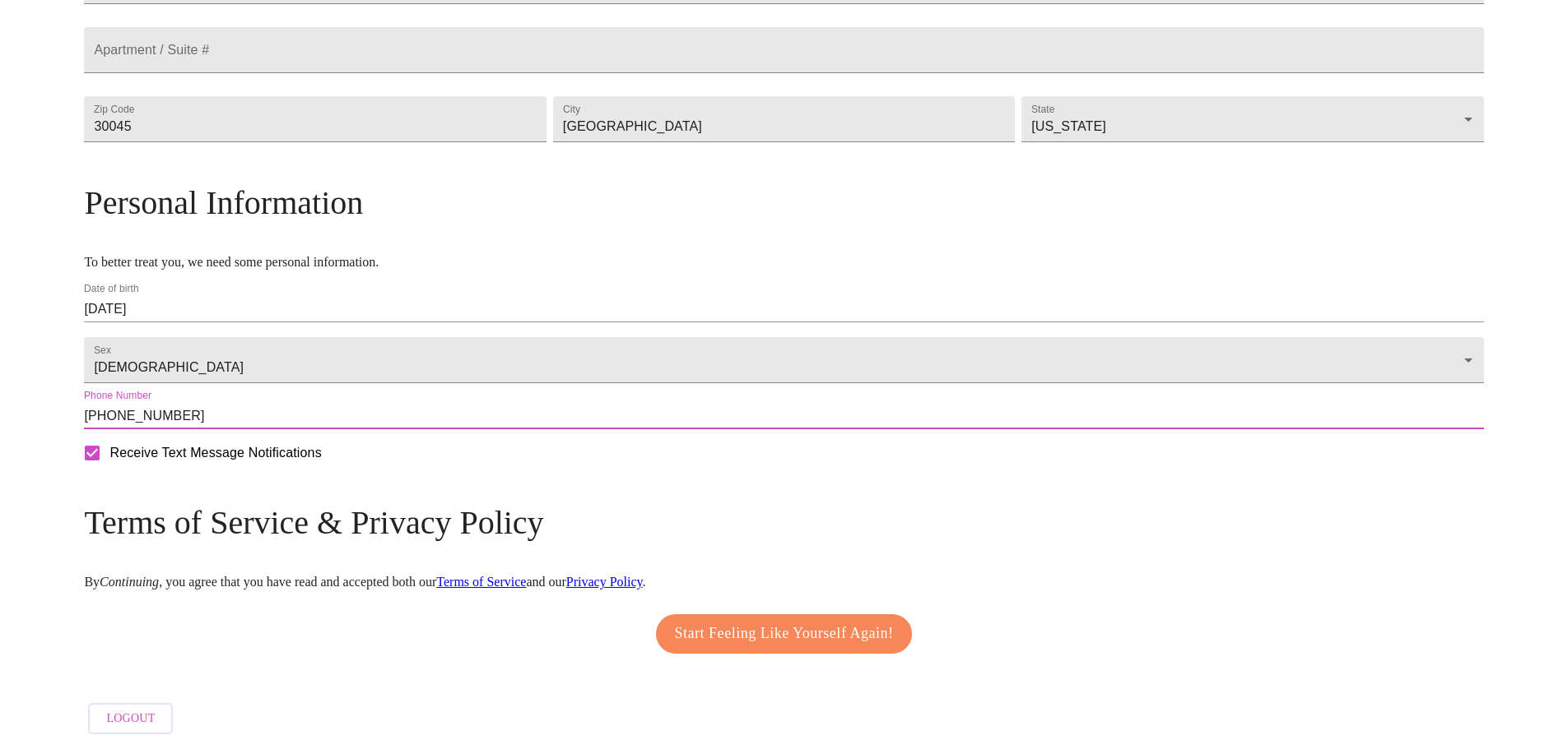
scroll to position [498, 0]
click at [756, 630] on span "Start Feeling Like Yourself Again!" at bounding box center [784, 635] width 219 height 27
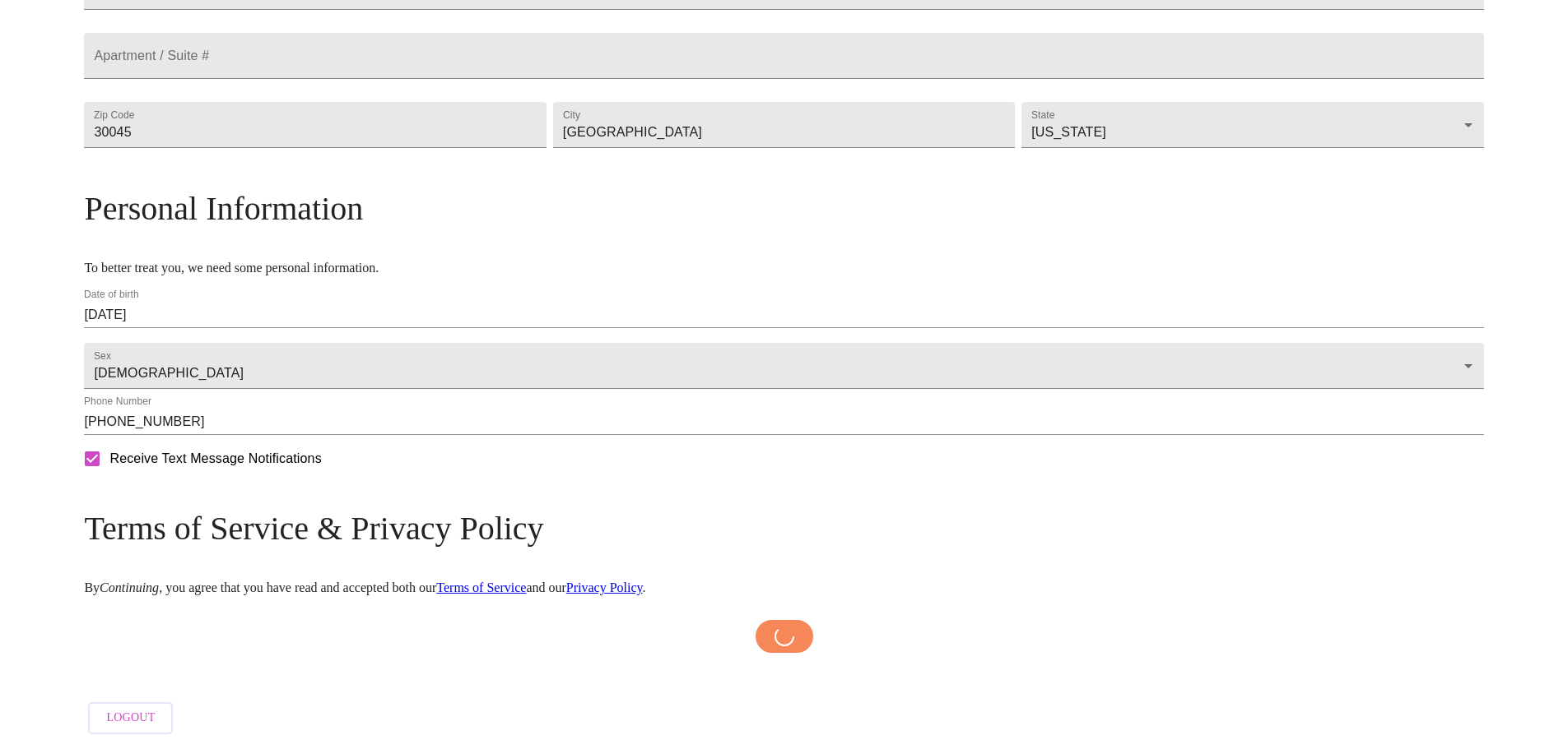
scroll to position [492, 0]
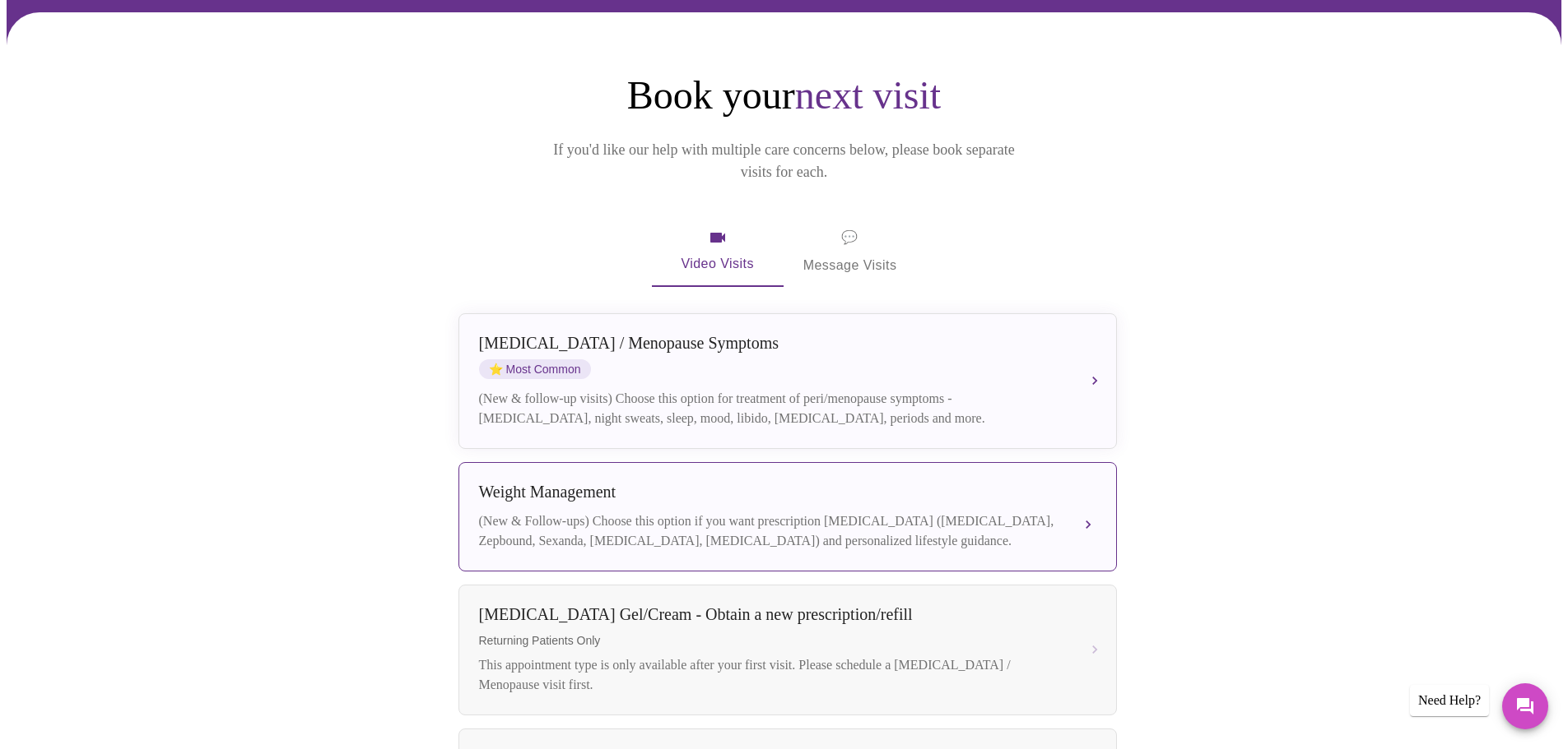
scroll to position [164, 0]
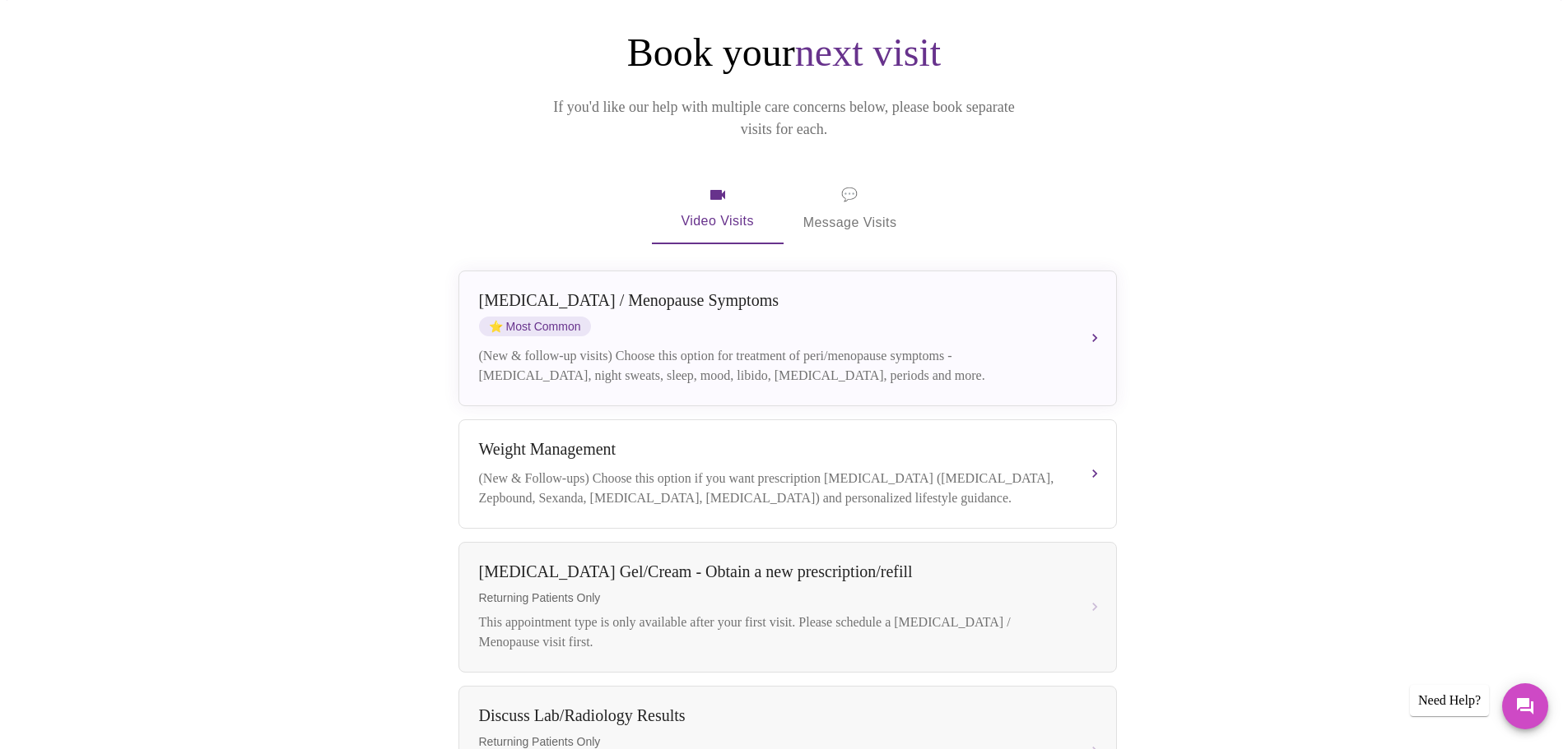
click at [868, 194] on span "💬 Message Visits" at bounding box center [851, 209] width 94 height 51
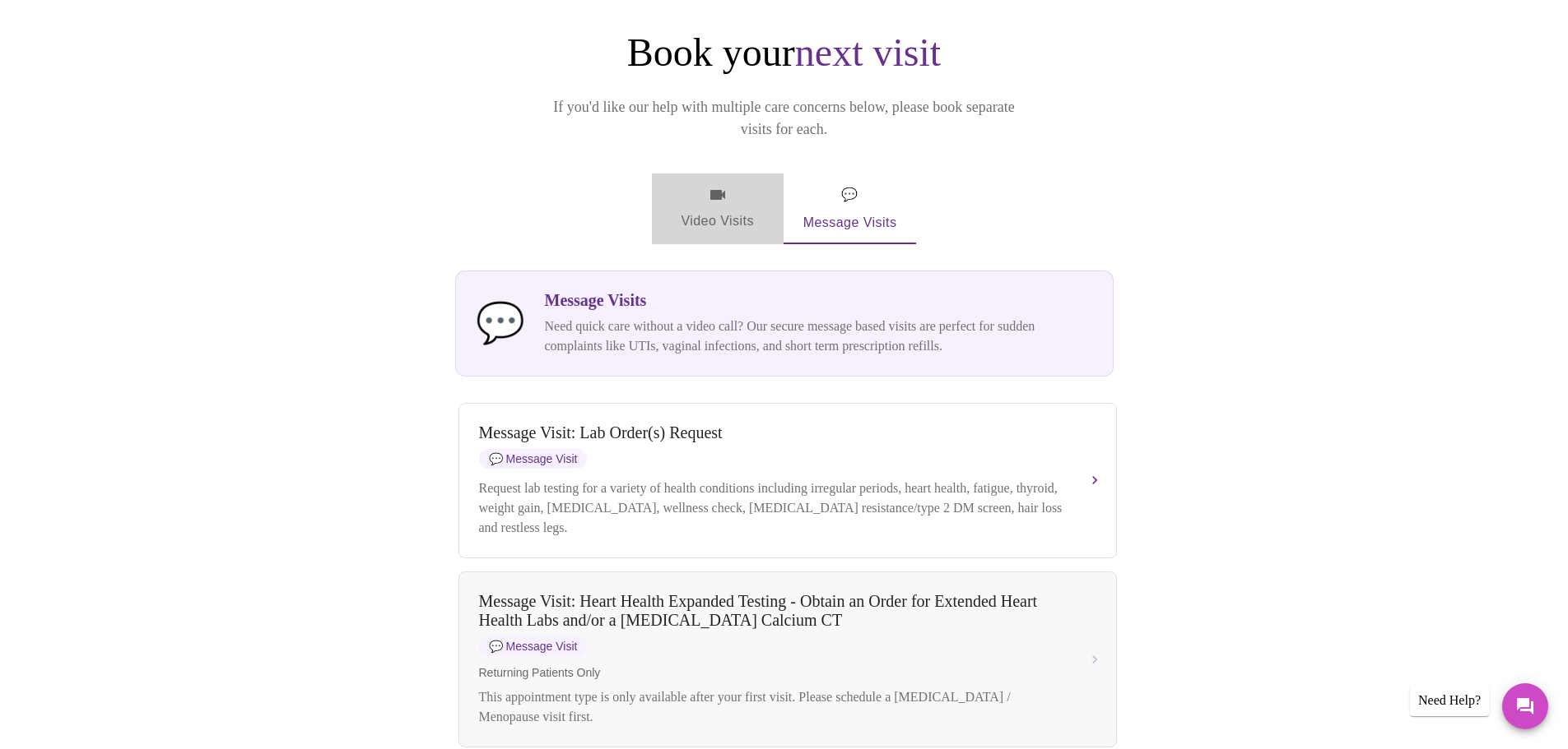
click at [726, 185] on span "Video Visits" at bounding box center [717, 209] width 92 height 48
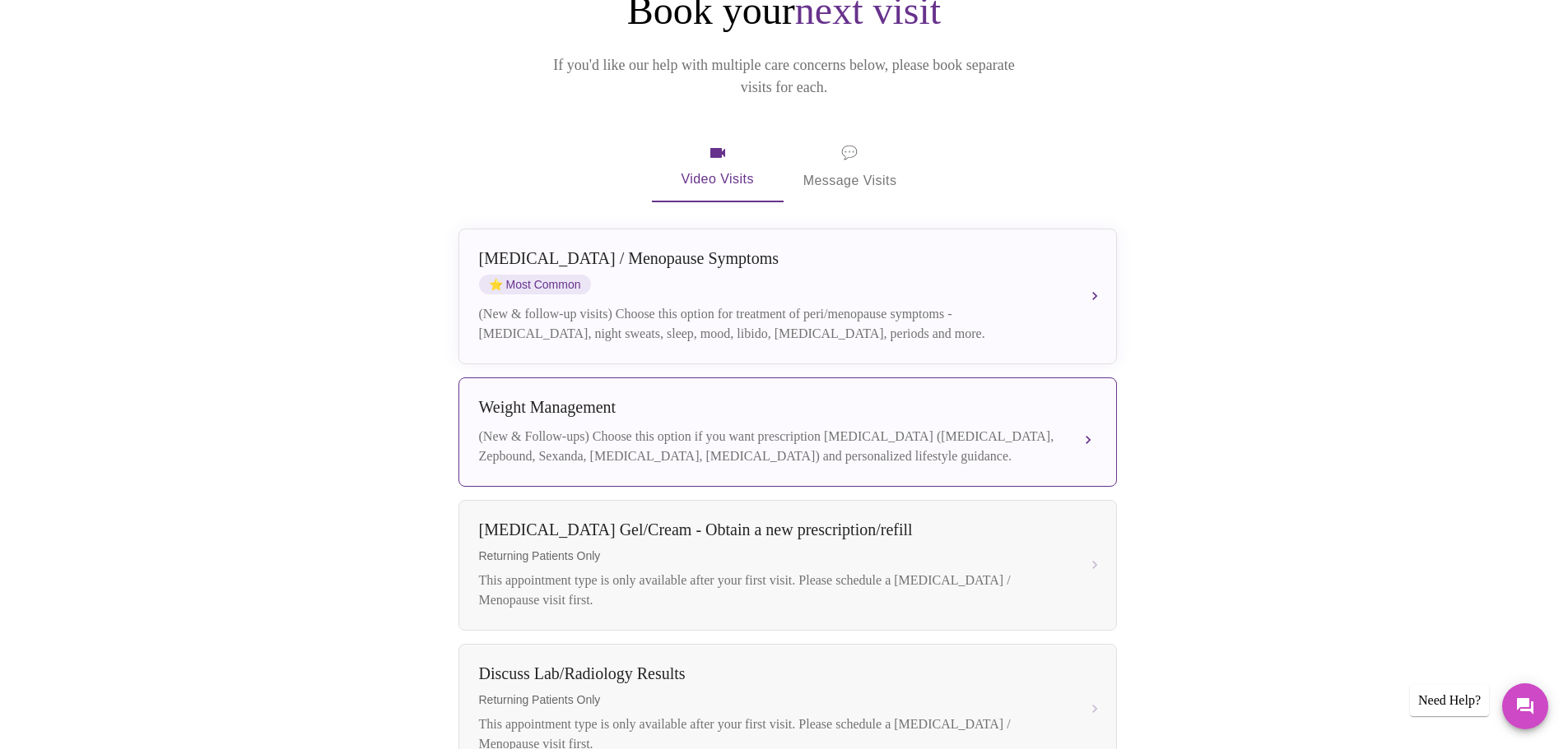
scroll to position [247, 0]
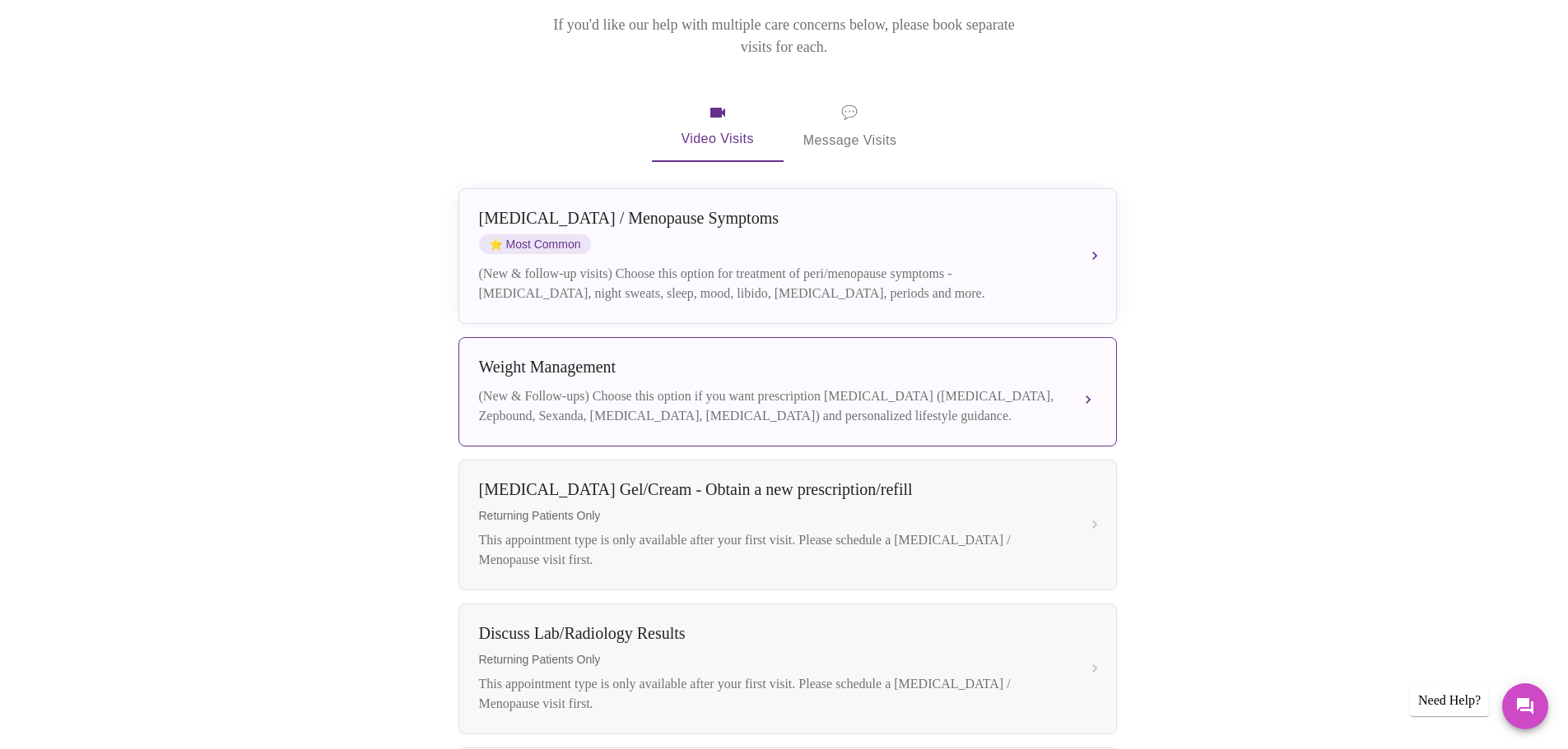
click at [850, 364] on div "[MEDICAL_DATA] (New & Follow-ups) Choose this option if you want prescription […" at bounding box center [787, 391] width 617 height 68
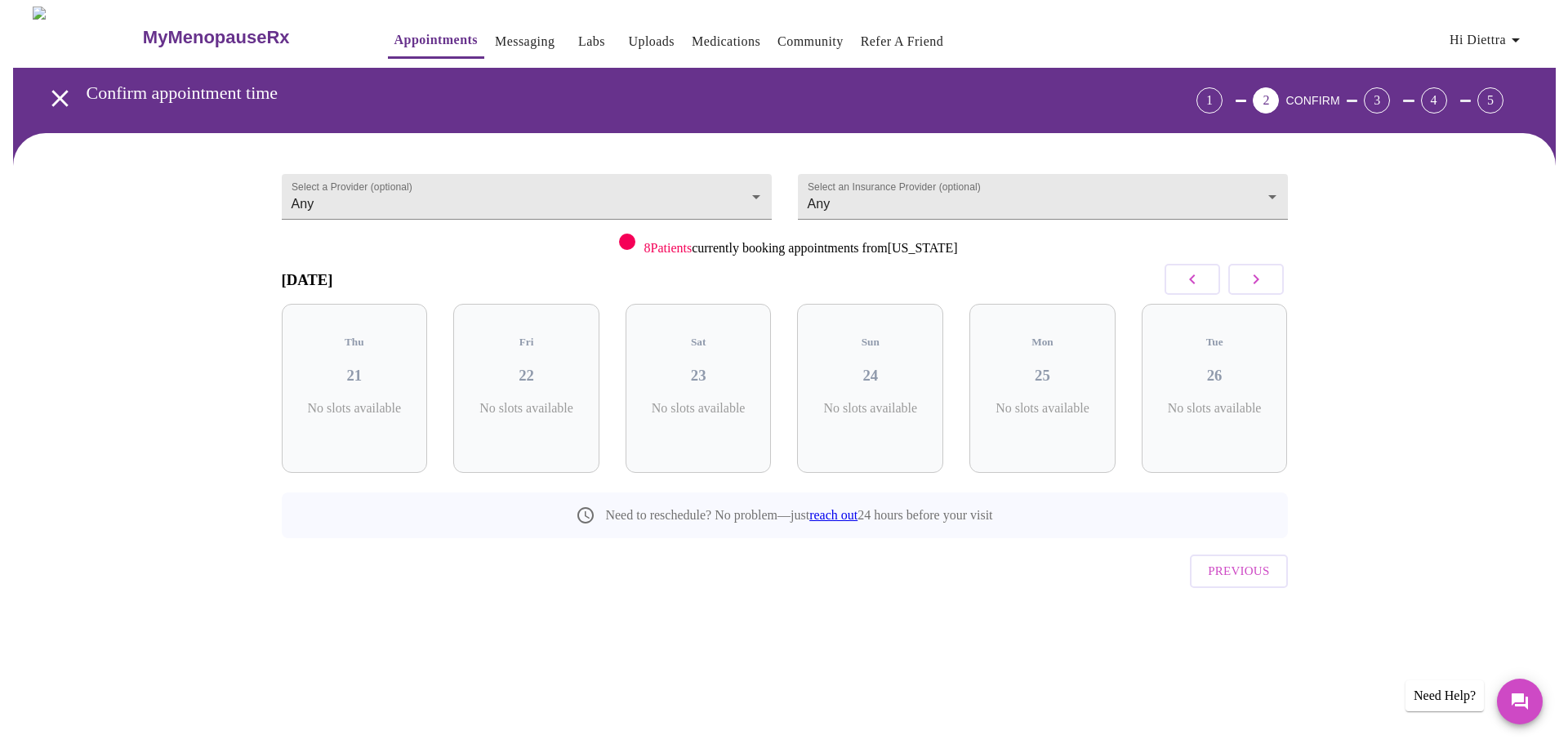
scroll to position [0, 0]
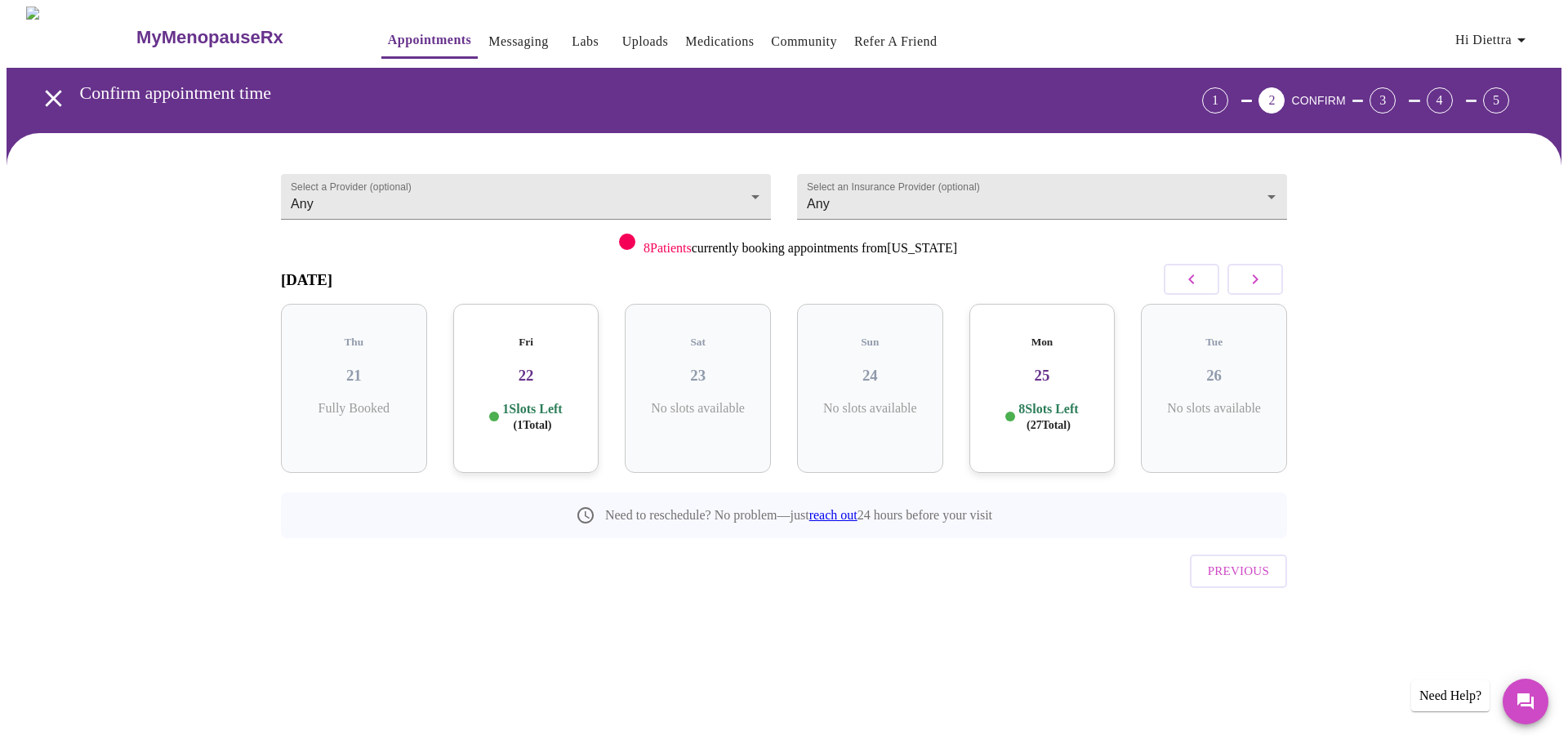
scroll to position [488, 0]
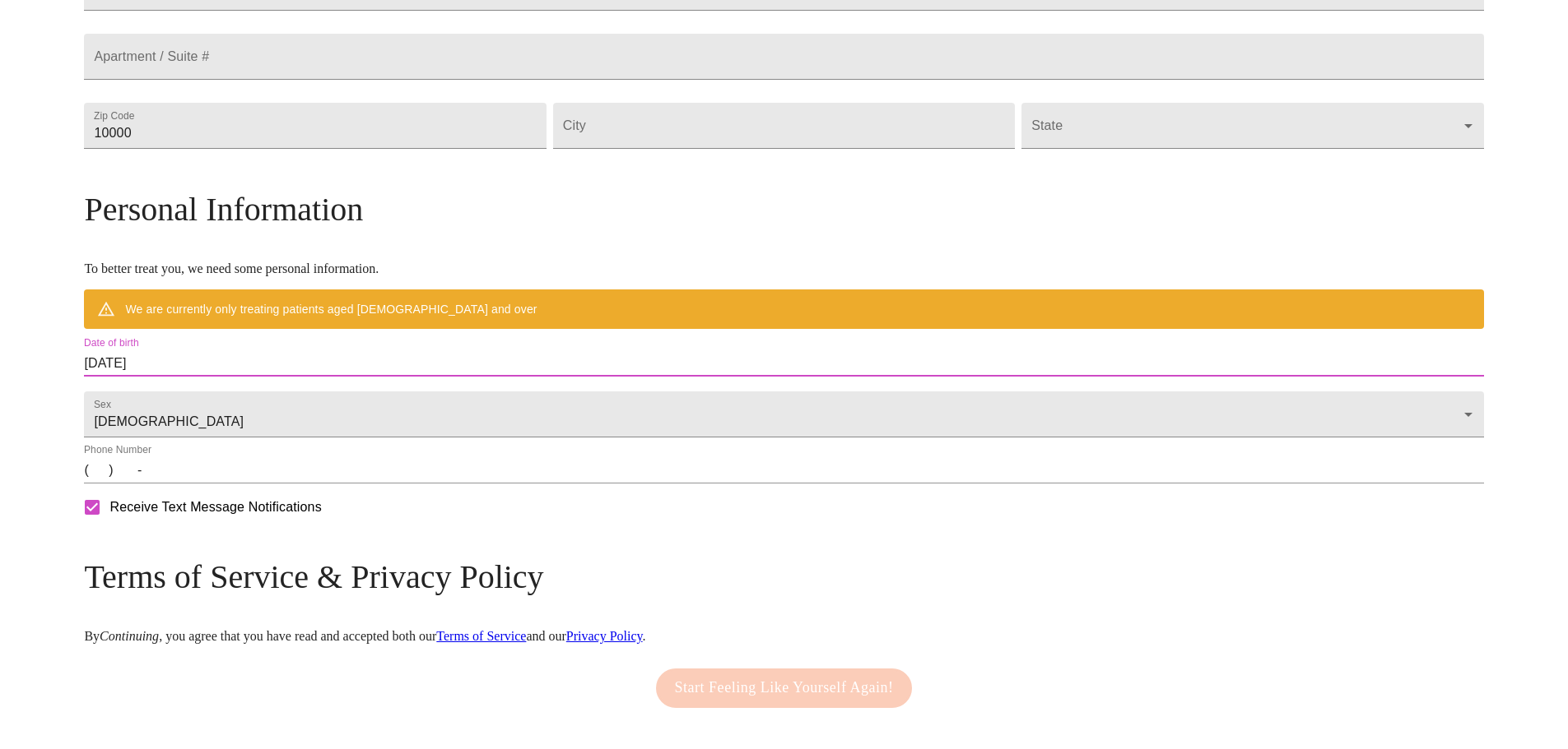
click at [311, 376] on input "[DATE]" at bounding box center [784, 364] width 1399 height 27
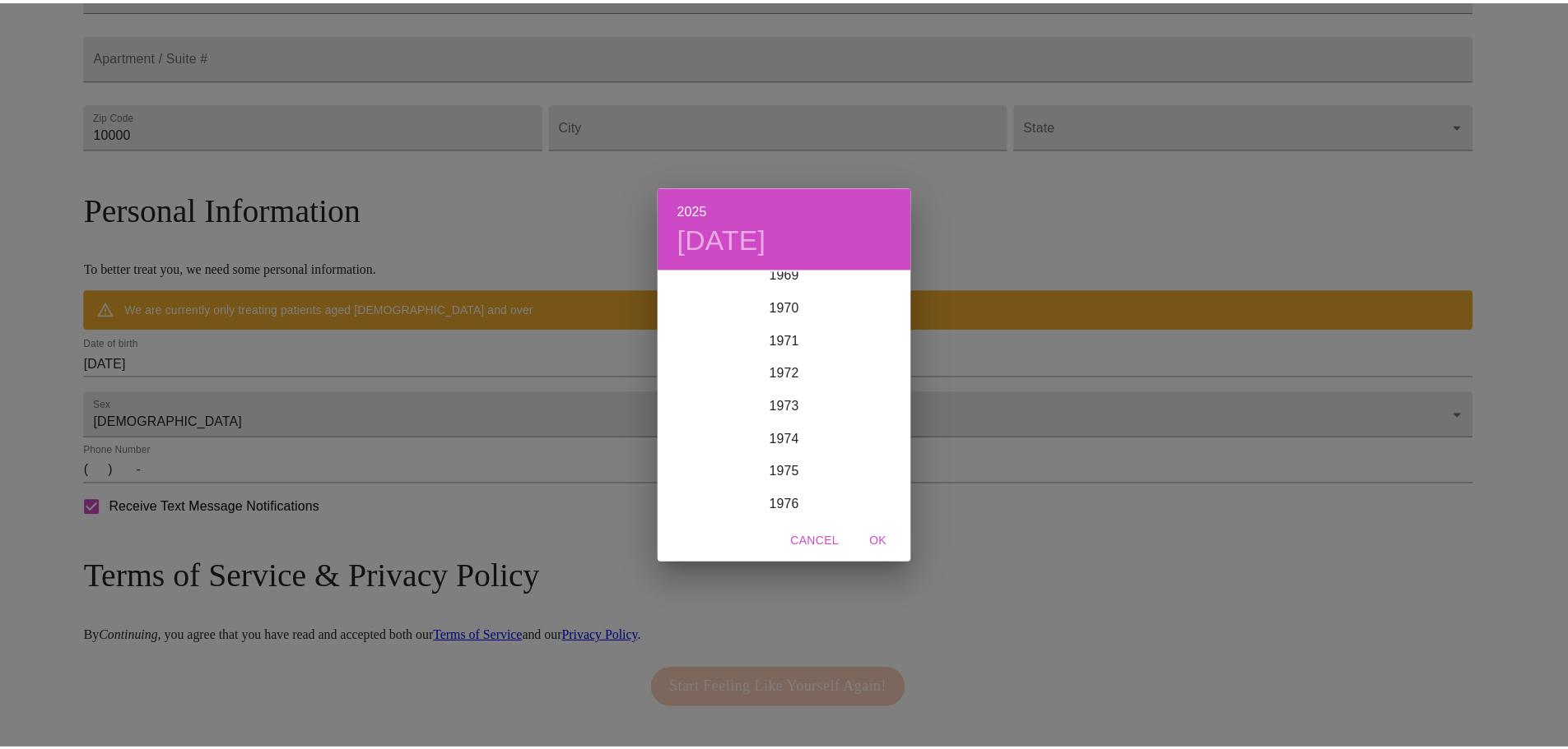
scroll to position [1928, 0]
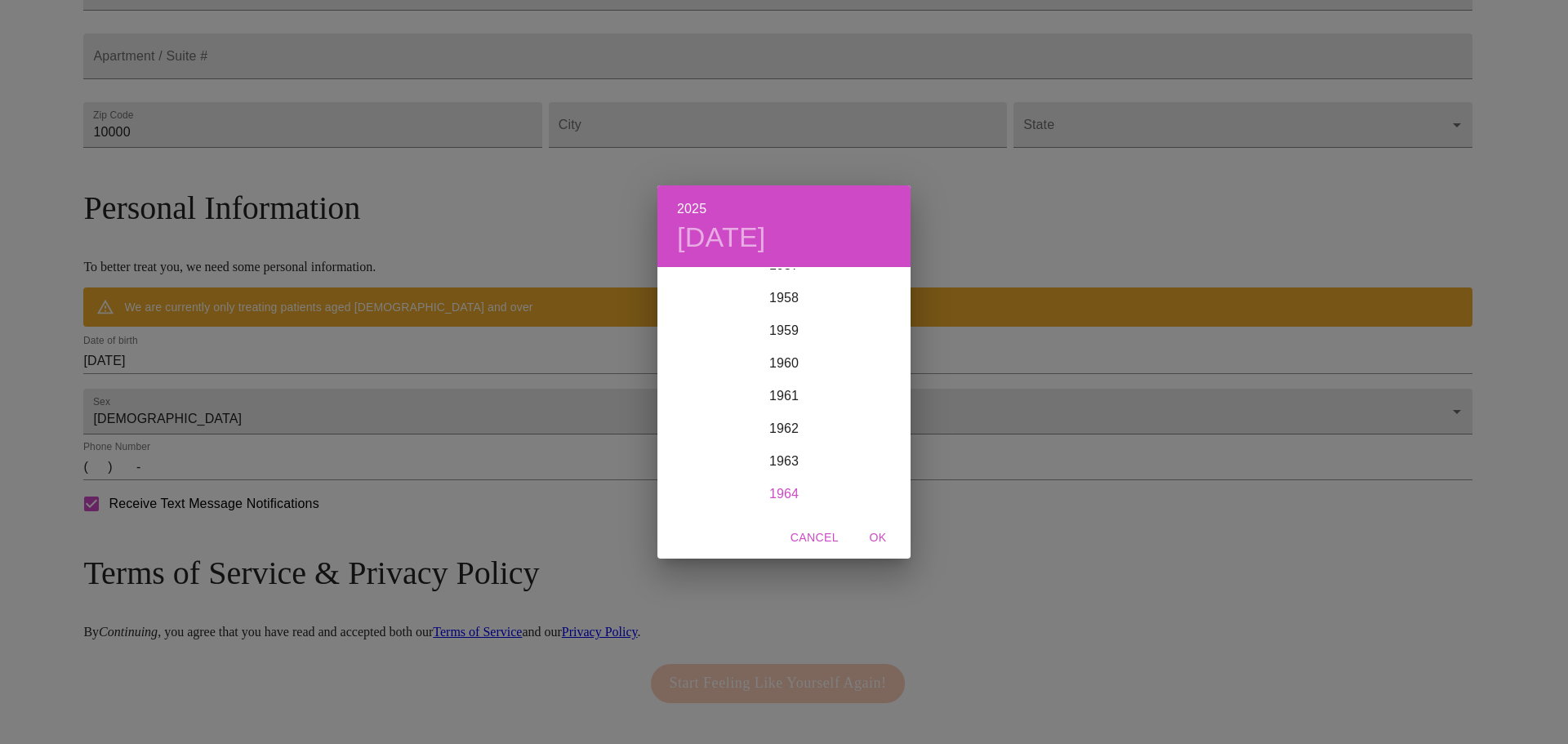
click at [807, 498] on div "1964" at bounding box center [784, 494] width 253 height 33
click at [787, 424] on div "Aug" at bounding box center [784, 422] width 84 height 62
click at [746, 388] on span "4" at bounding box center [751, 383] width 29 height 17
click at [887, 535] on span "OK" at bounding box center [878, 538] width 39 height 20
type input "[DATE]"
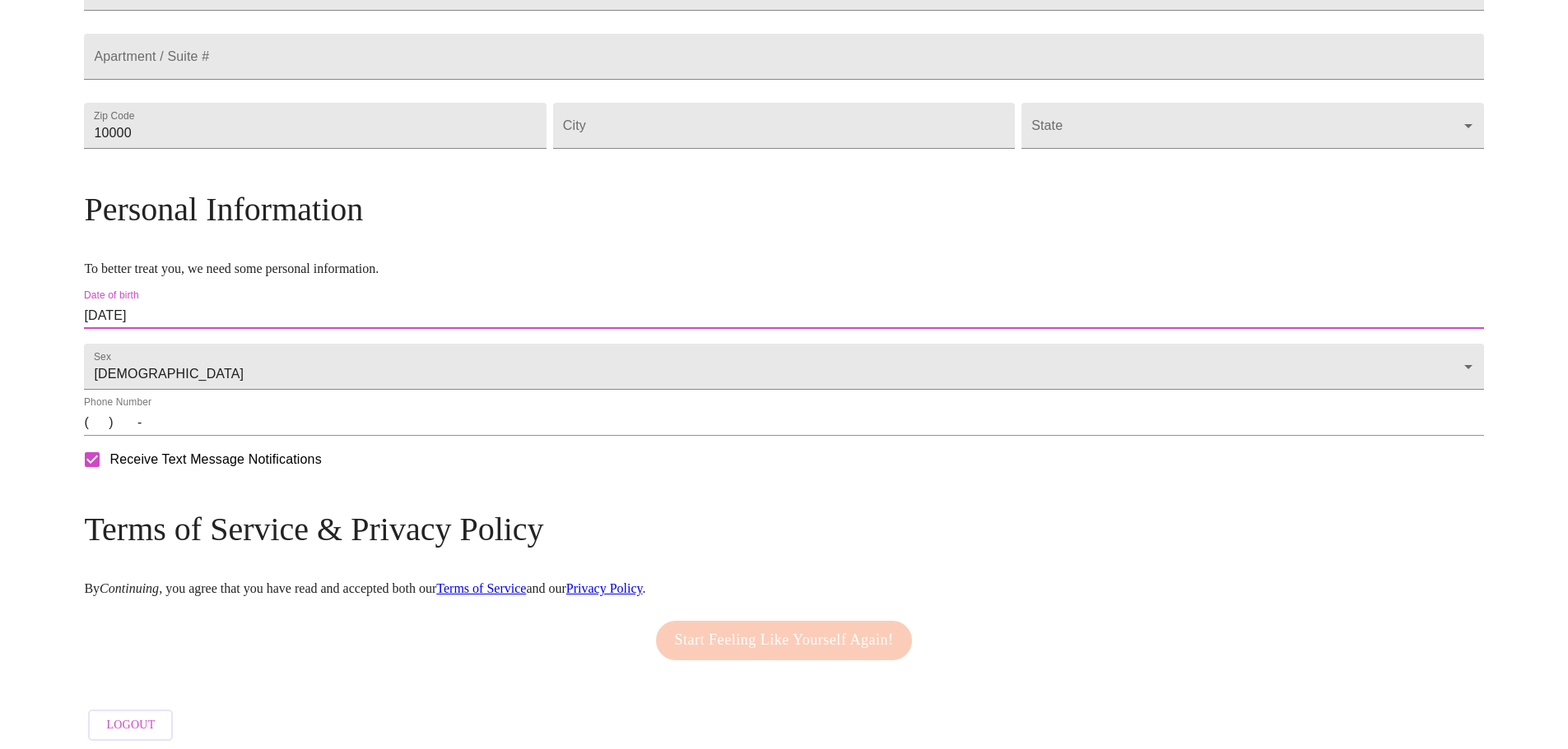
click at [267, 436] on input "(   )    -" at bounding box center [784, 423] width 1399 height 27
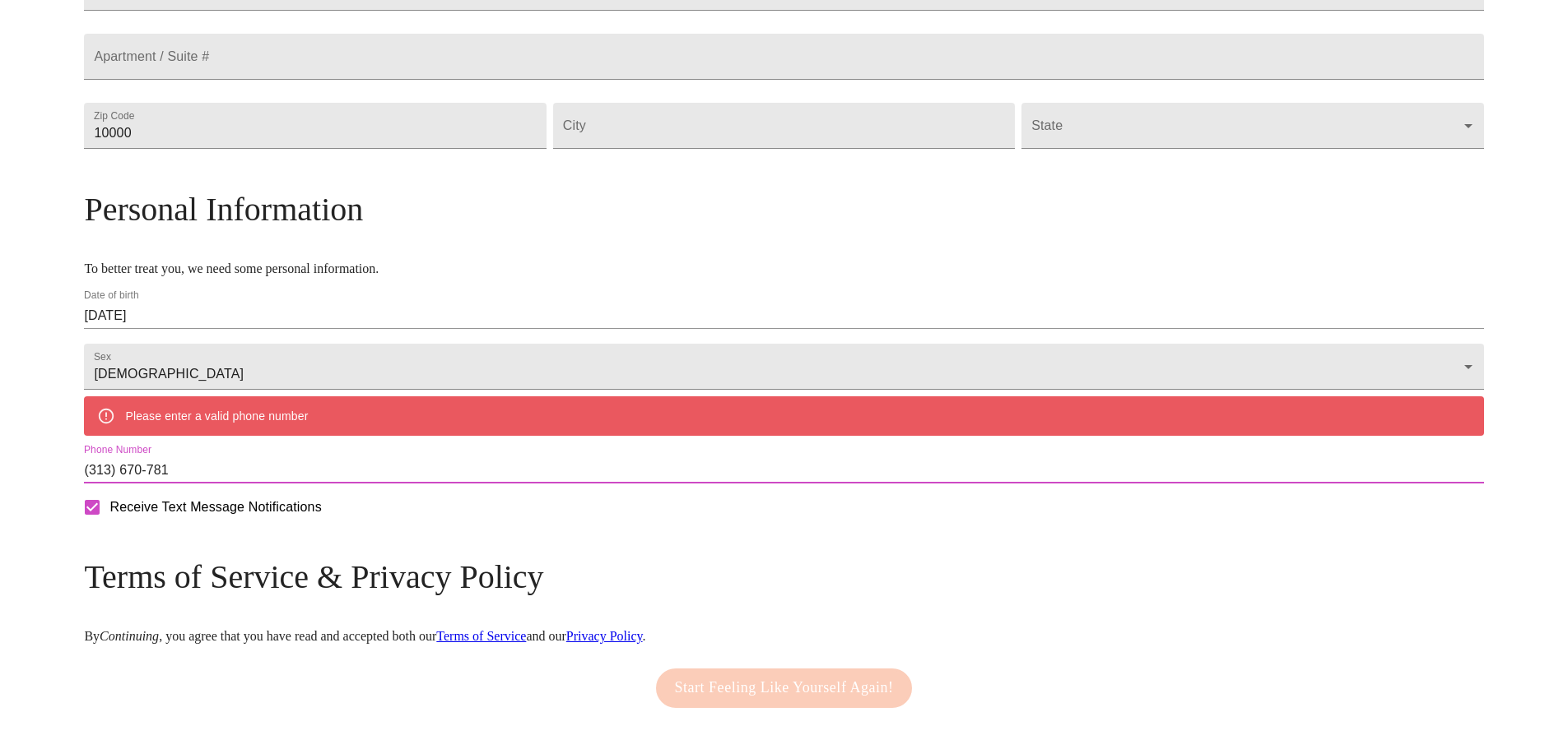
type input "[PHONE_NUMBER]"
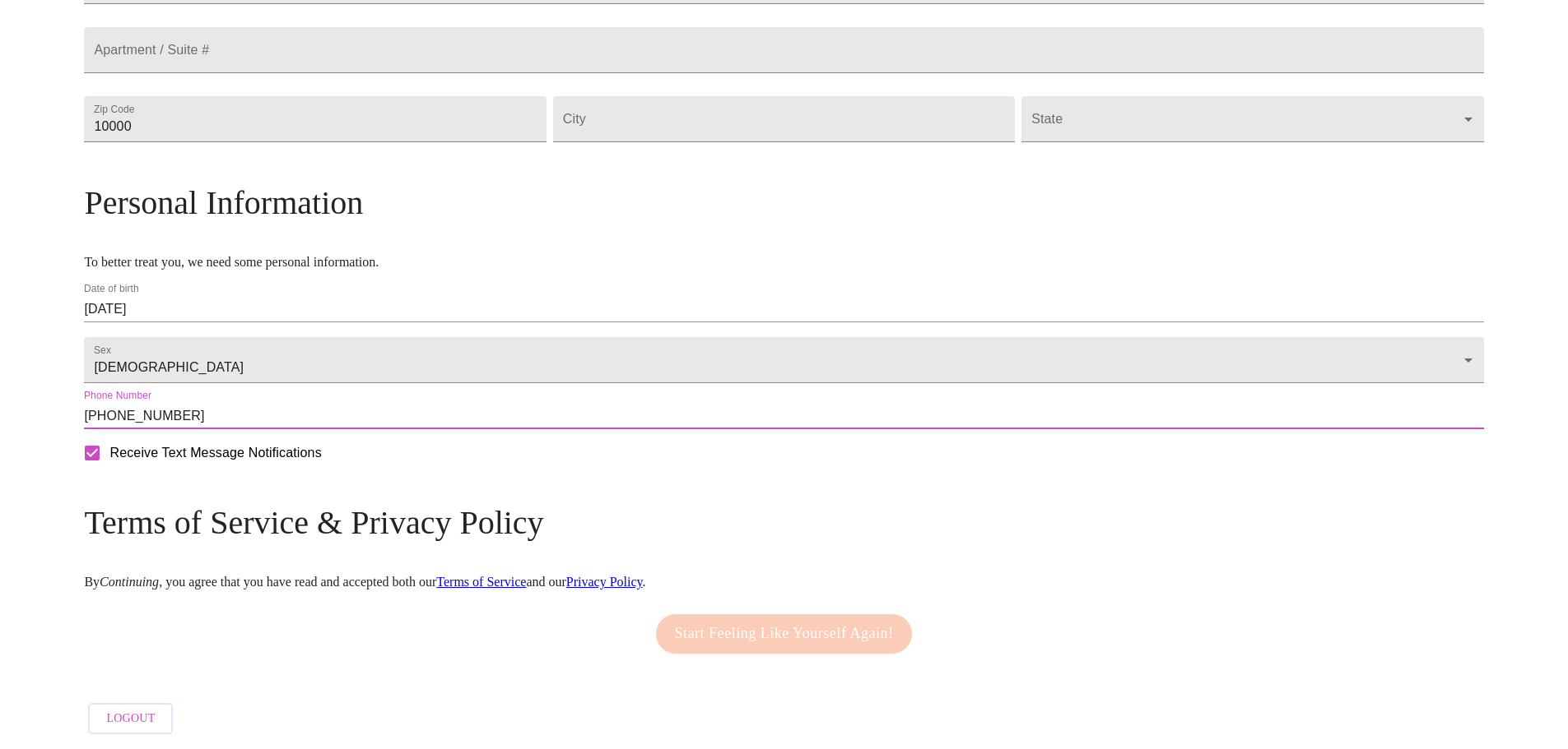
scroll to position [545, 0]
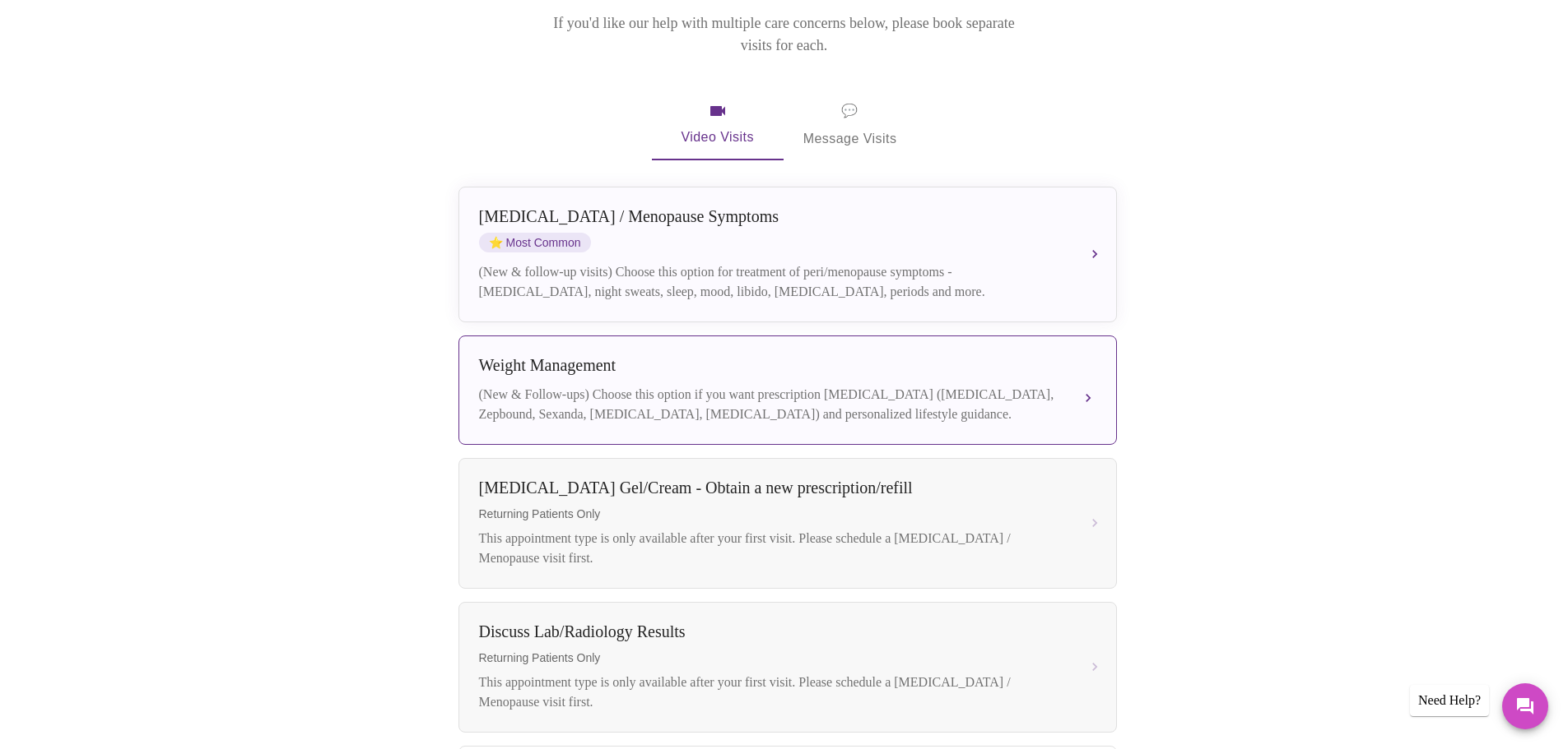
scroll to position [247, 0]
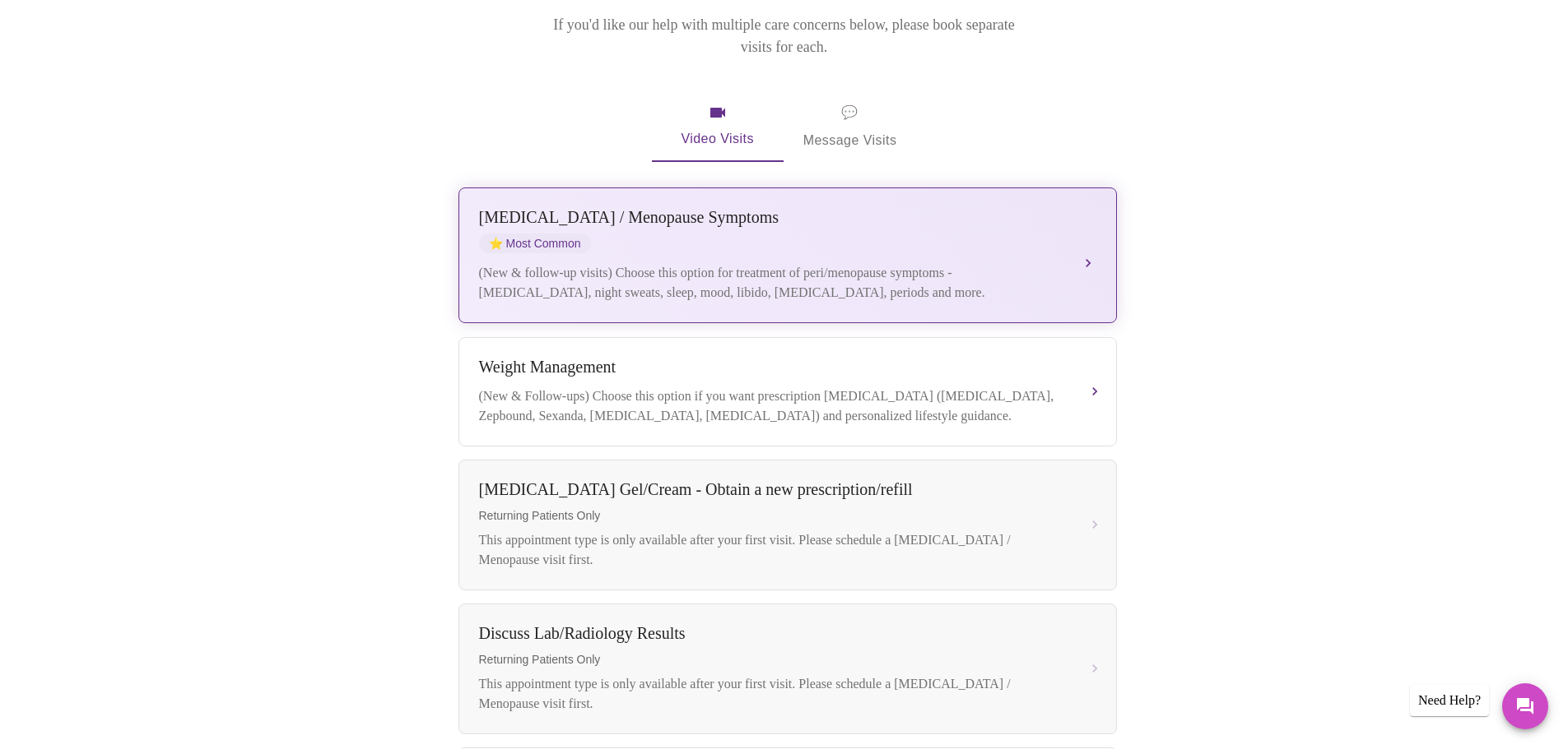
click at [707, 211] on div "[MEDICAL_DATA] / Menopause Symptoms ⭐ Most Common" at bounding box center [771, 230] width 584 height 45
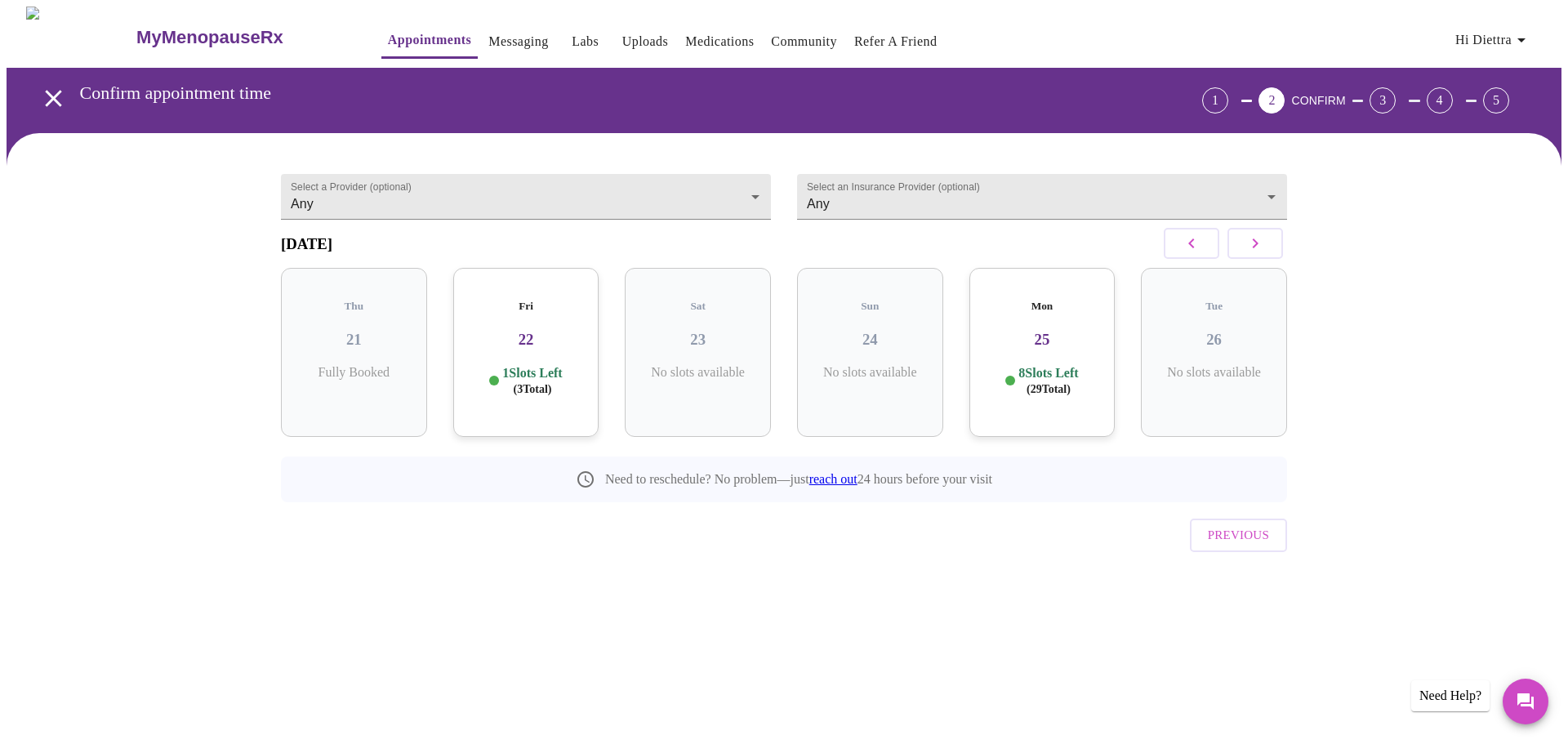
click at [1043, 336] on h3 "25" at bounding box center [1043, 339] width 120 height 18
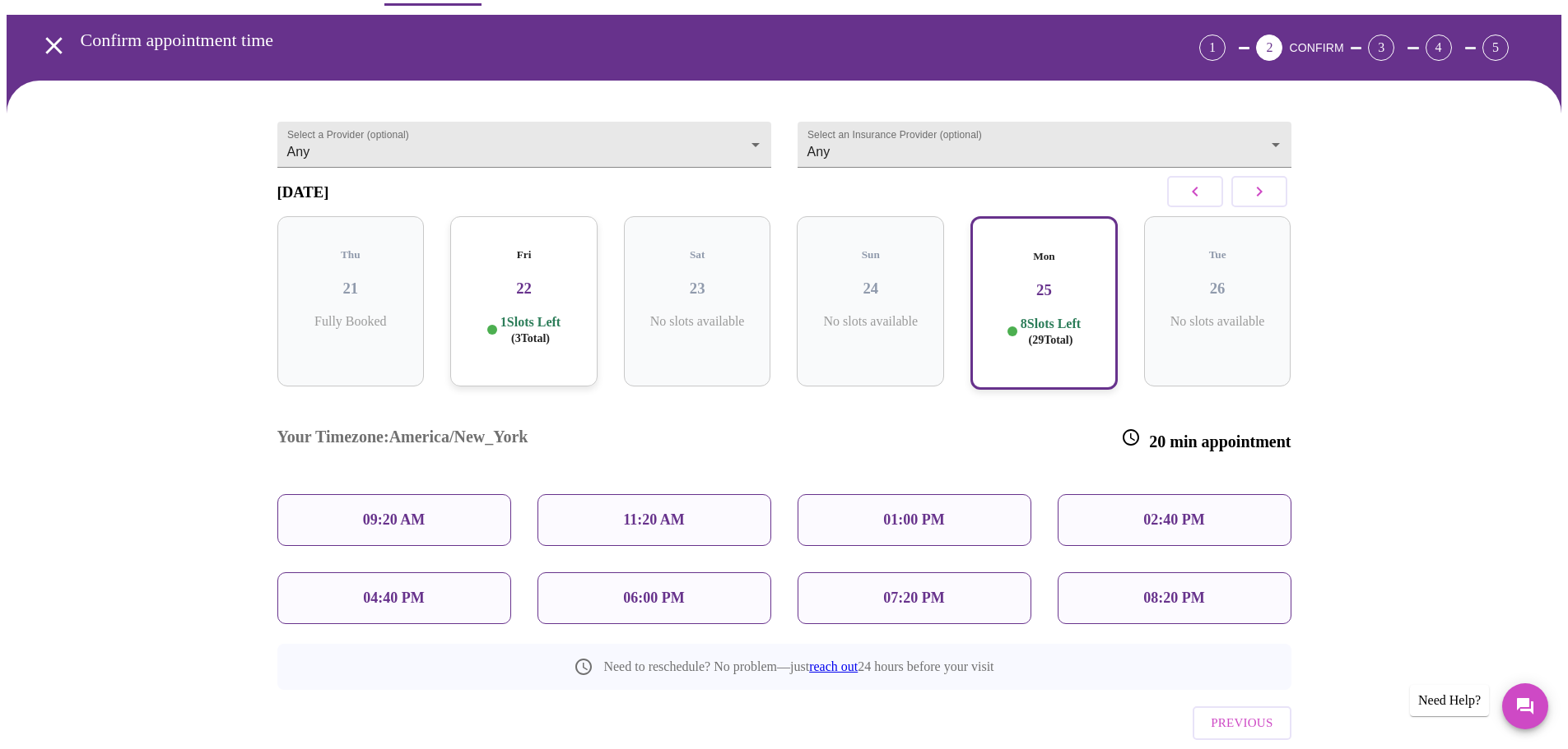
scroll to position [85, 0]
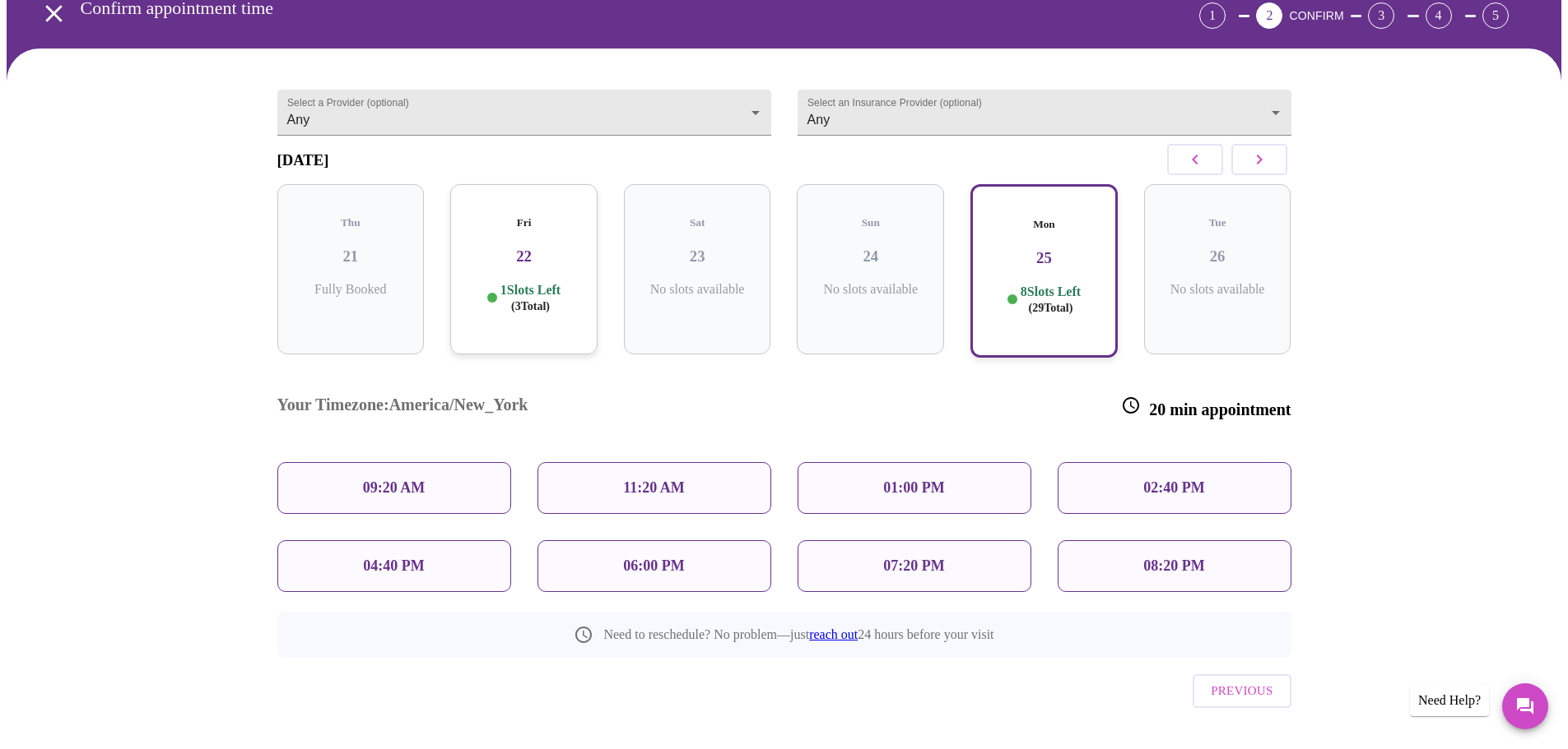
click at [934, 557] on p "07:20 PM" at bounding box center [913, 565] width 61 height 17
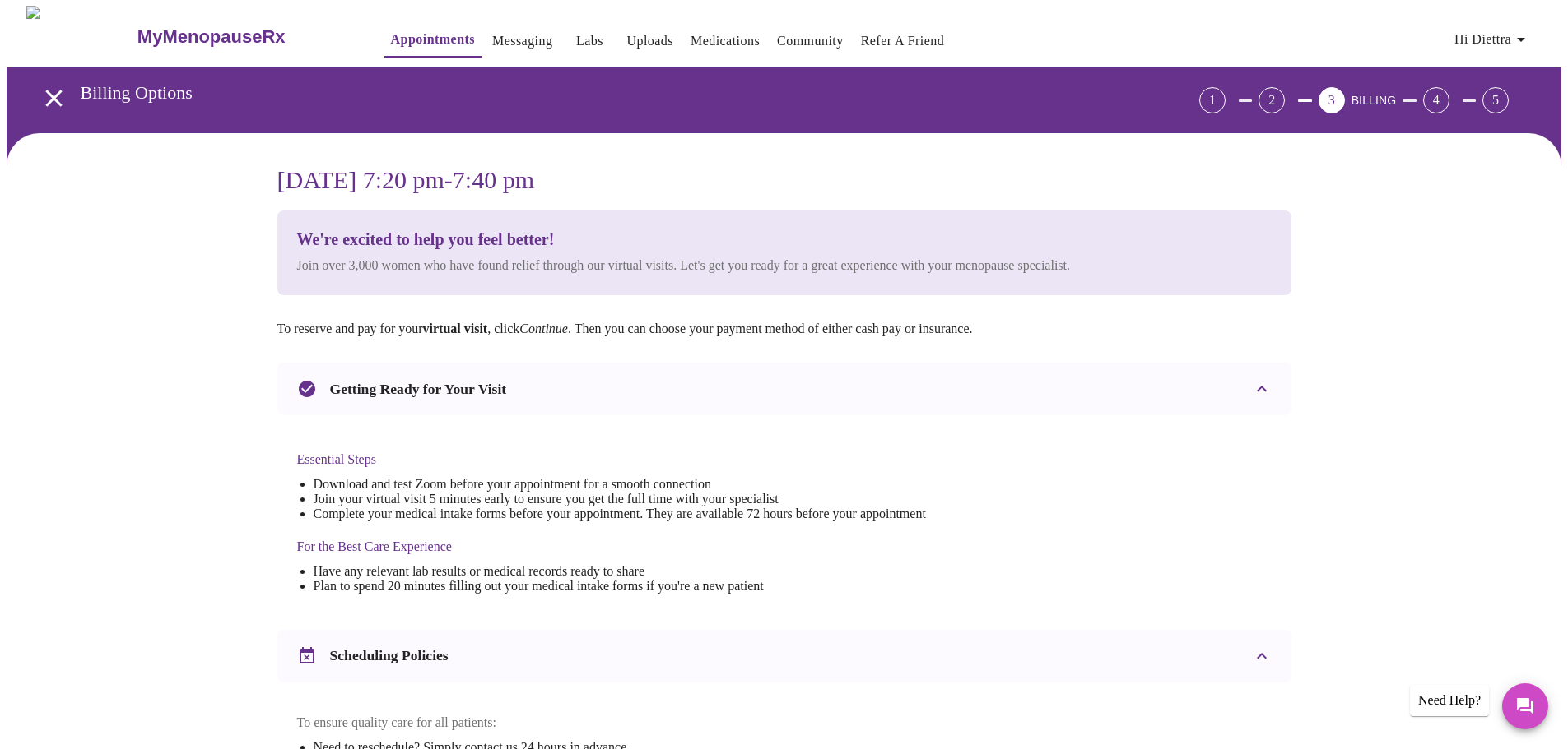
scroll to position [0, 0]
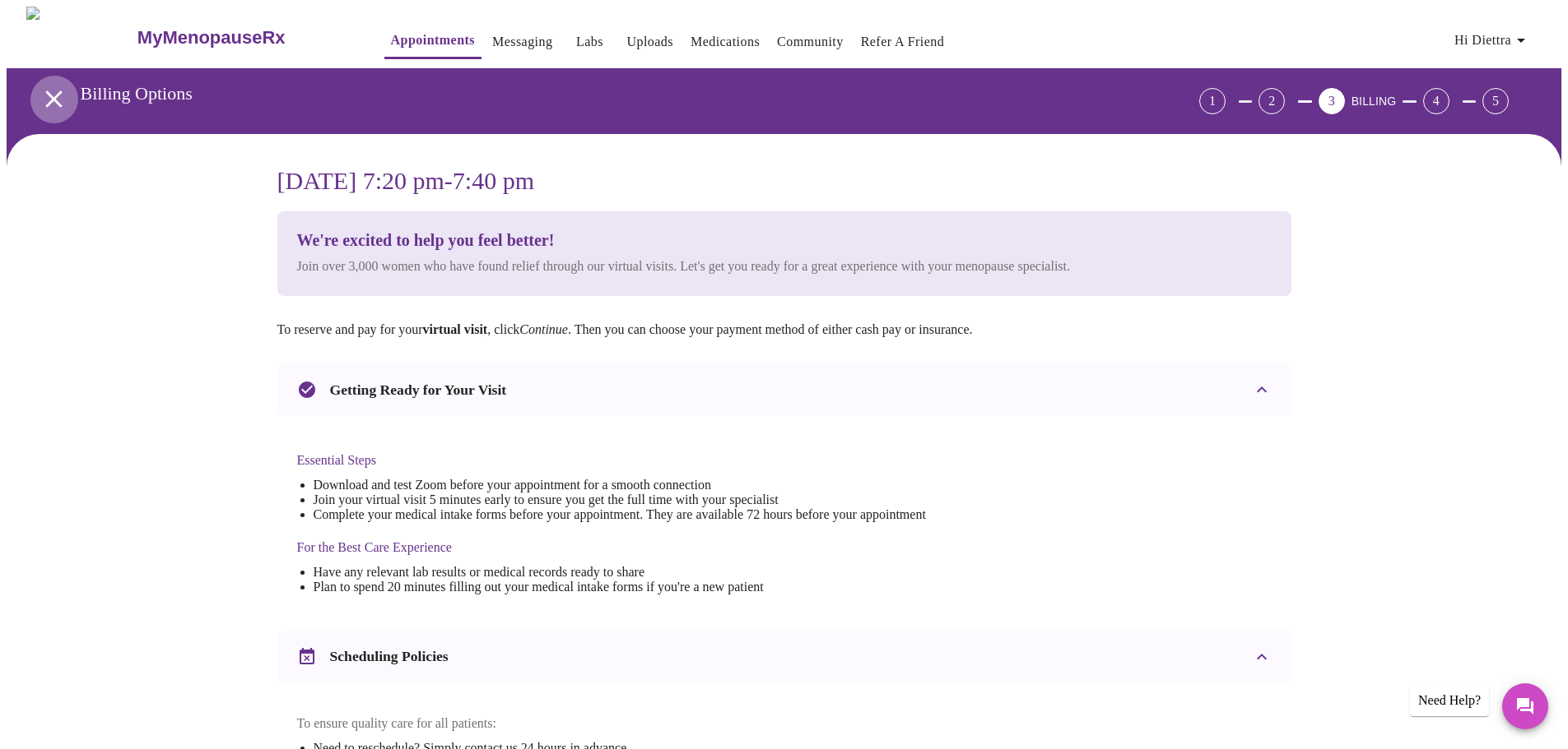
click at [51, 91] on icon "open drawer" at bounding box center [53, 99] width 17 height 17
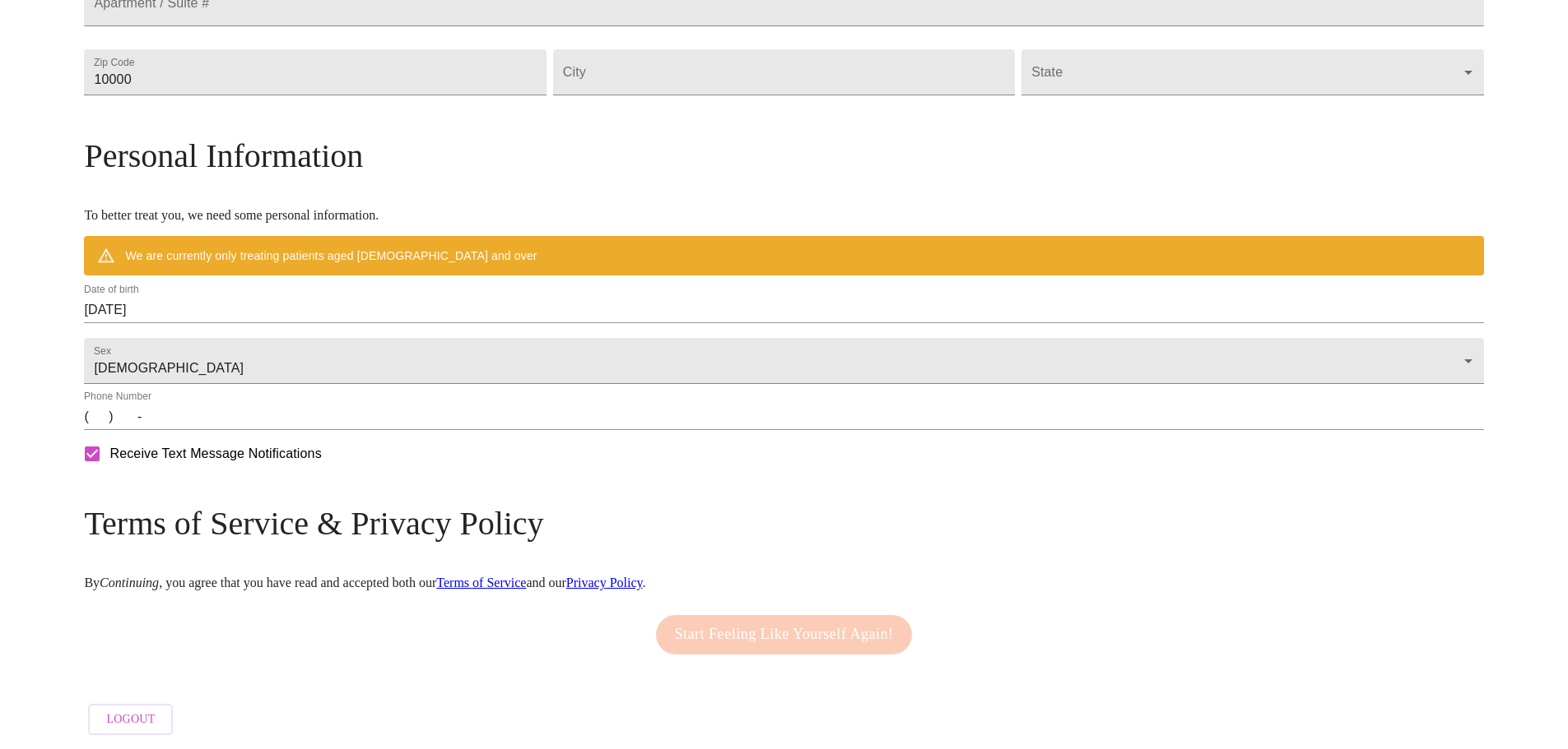
scroll to position [225, 0]
